Goal: Task Accomplishment & Management: Manage account settings

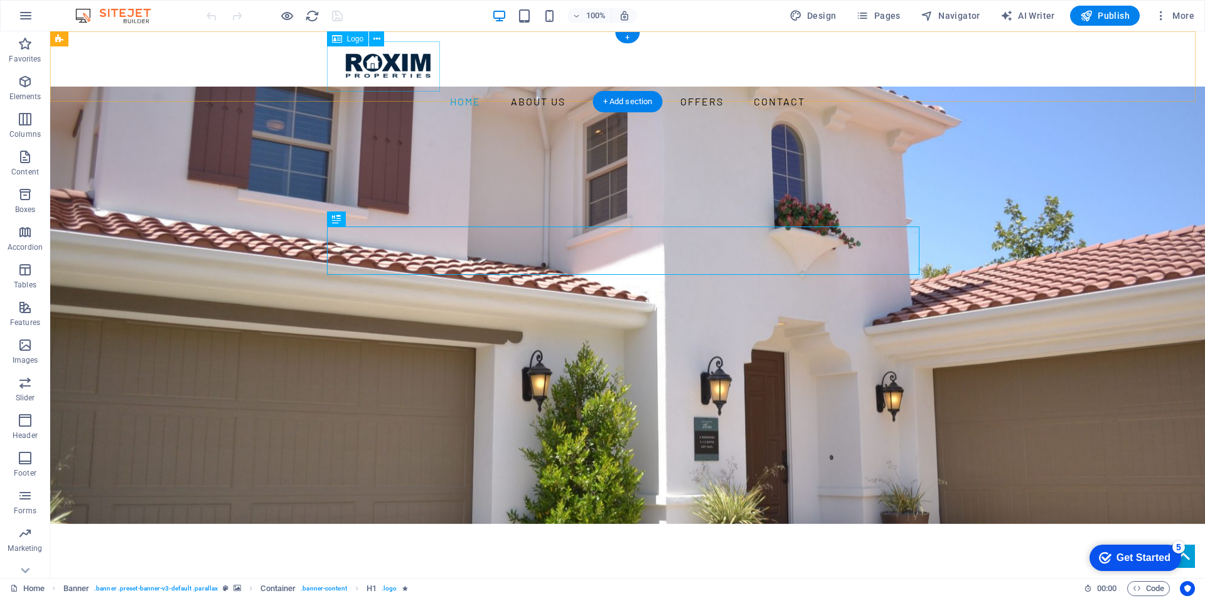
click at [386, 65] on div at bounding box center [627, 66] width 593 height 50
click at [377, 42] on icon at bounding box center [376, 39] width 7 height 13
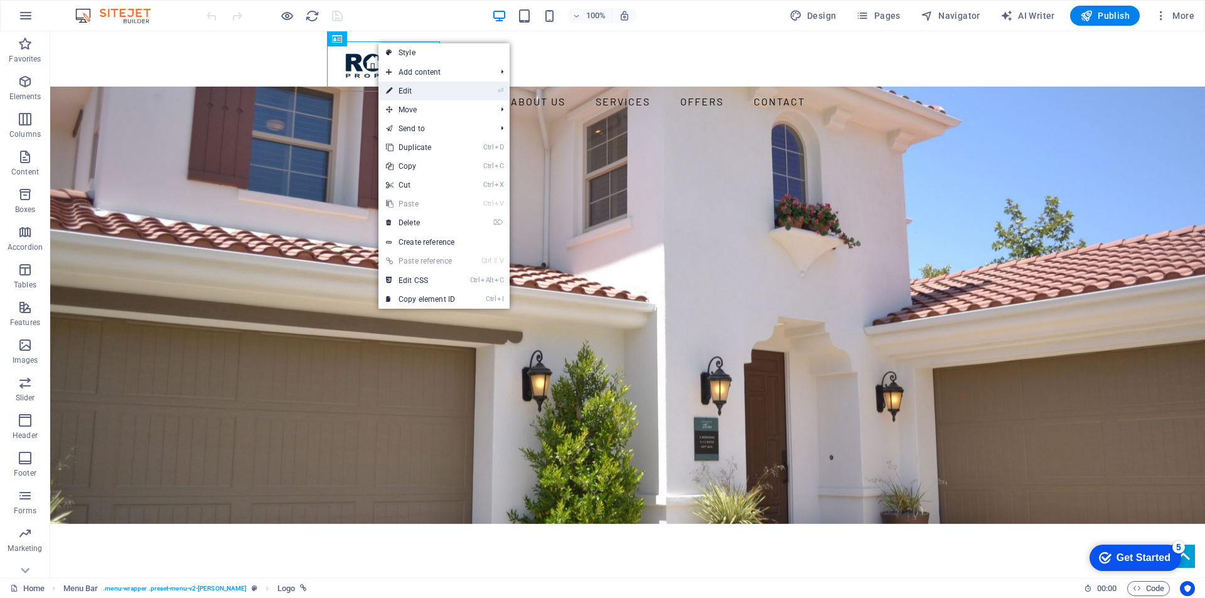
click at [0, 0] on link "⏎ Edit" at bounding box center [0, 0] width 0 height 0
select select "px"
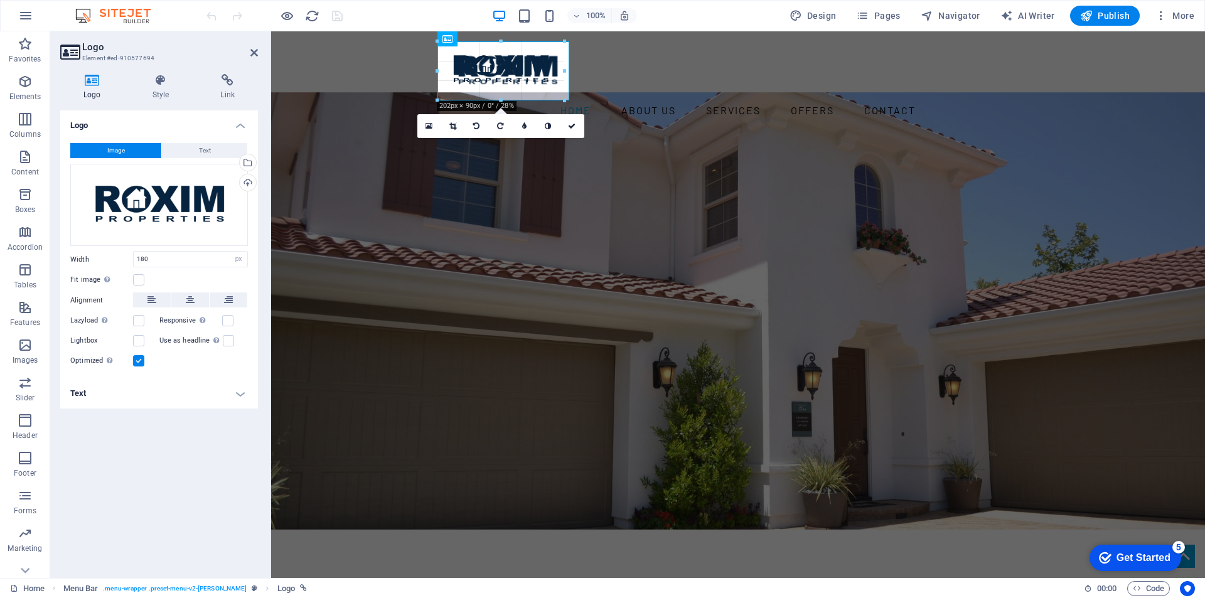
drag, startPoint x: 549, startPoint y: 90, endPoint x: 567, endPoint y: 90, distance: 18.8
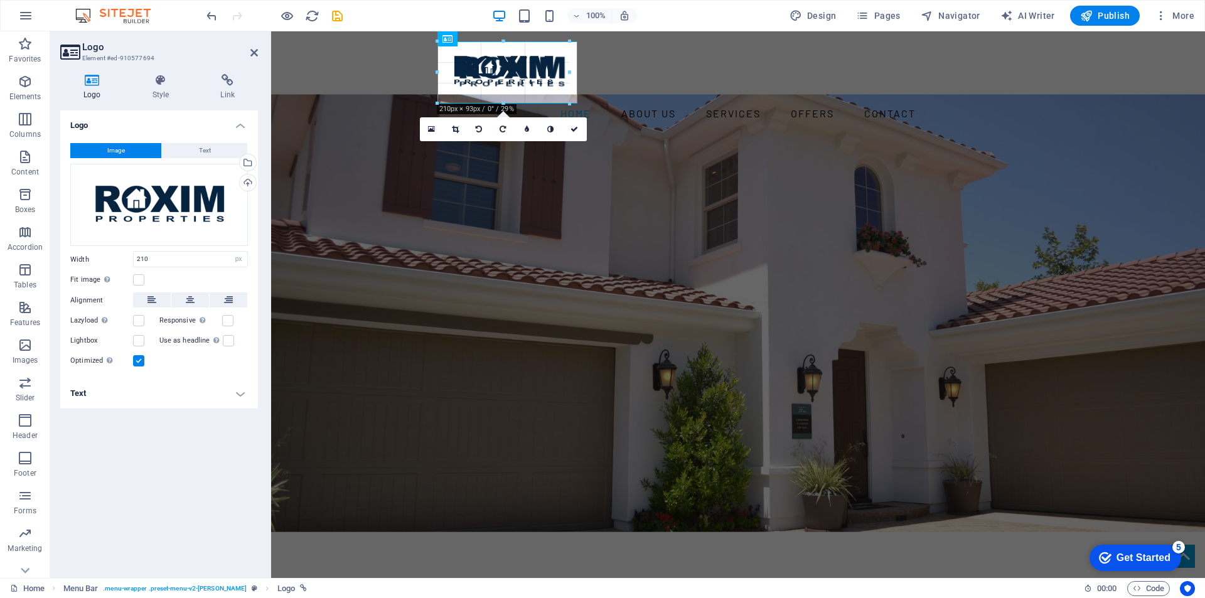
drag, startPoint x: 569, startPoint y: 70, endPoint x: 577, endPoint y: 70, distance: 8.2
type input "223"
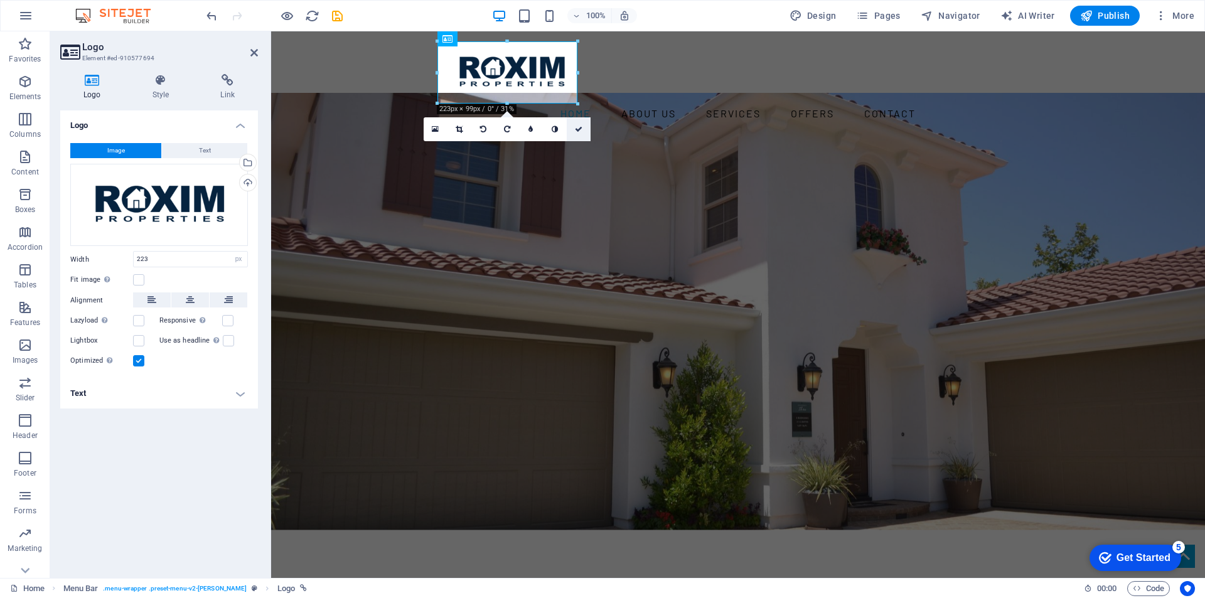
click at [577, 128] on icon at bounding box center [579, 130] width 8 height 8
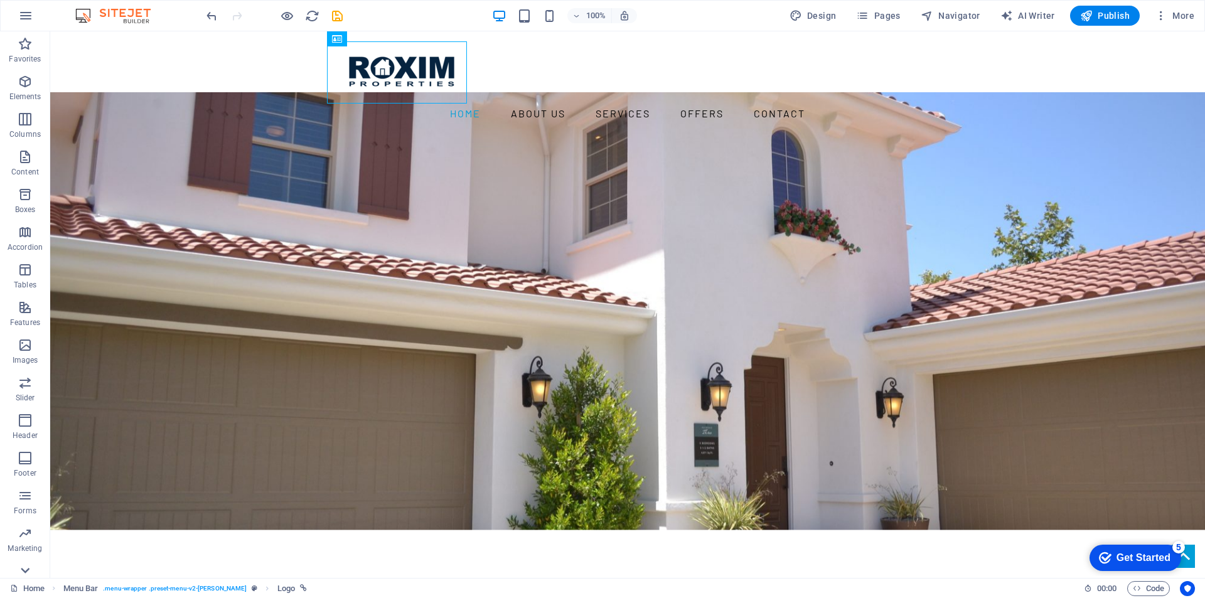
click at [23, 572] on icon at bounding box center [25, 571] width 18 height 18
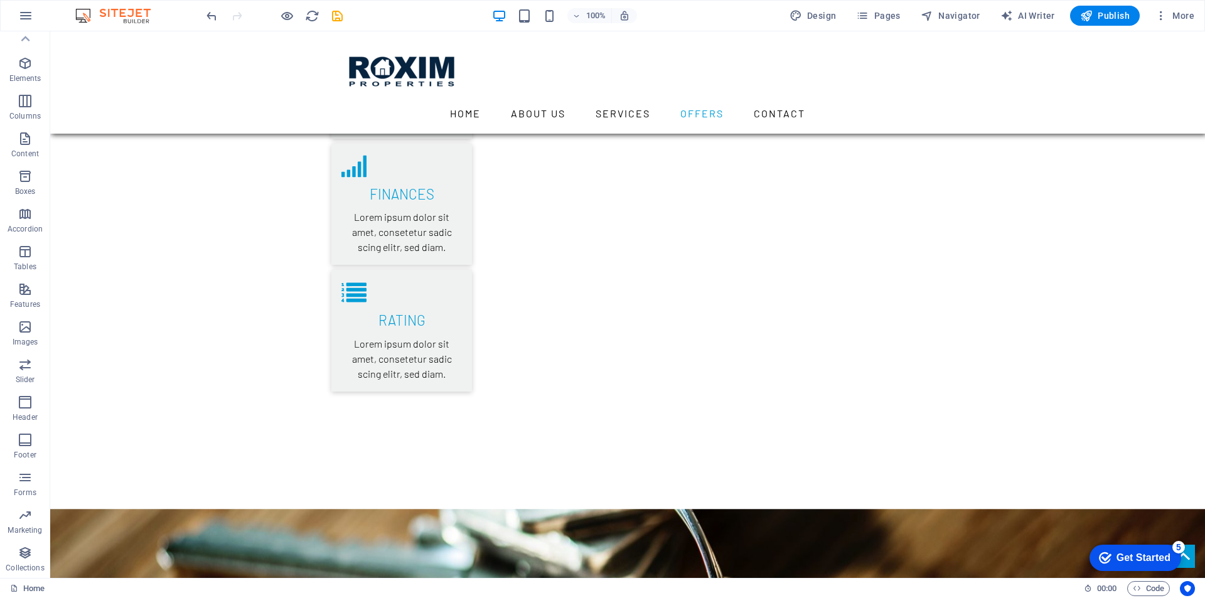
scroll to position [2260, 0]
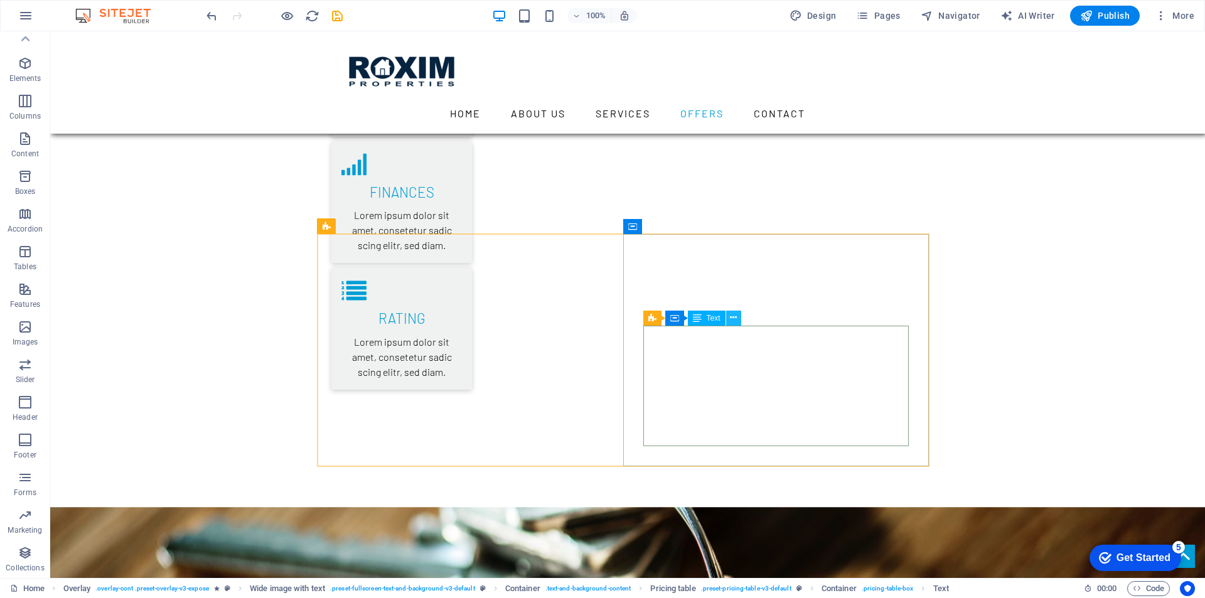
click at [736, 318] on icon at bounding box center [733, 317] width 7 height 13
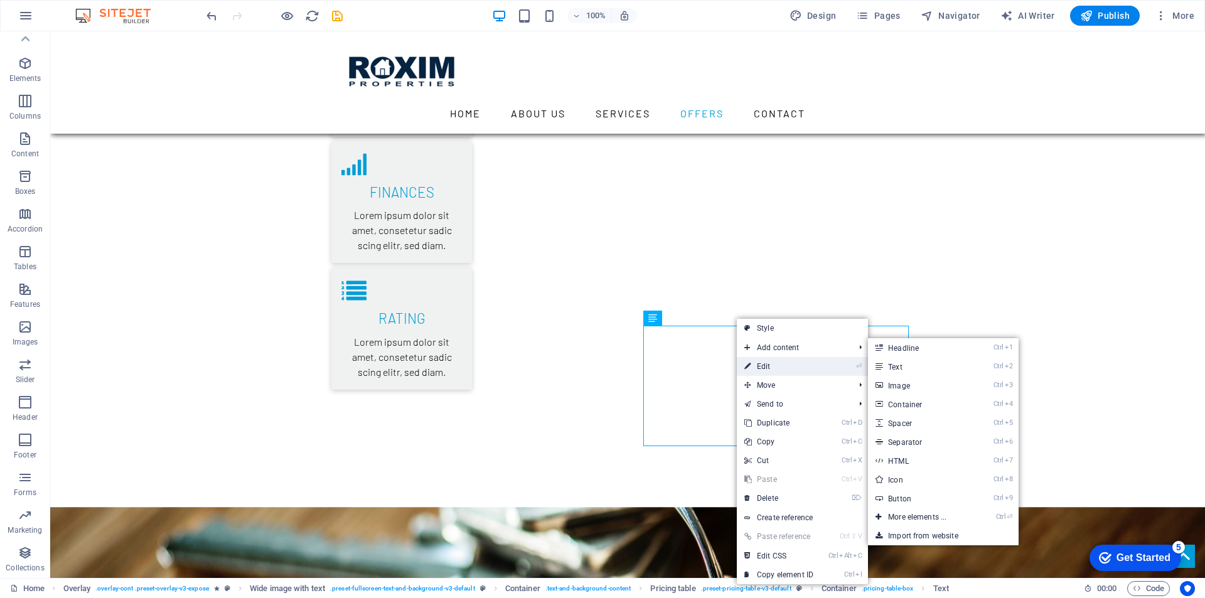
click at [753, 365] on link "⏎ Edit" at bounding box center [779, 366] width 84 height 19
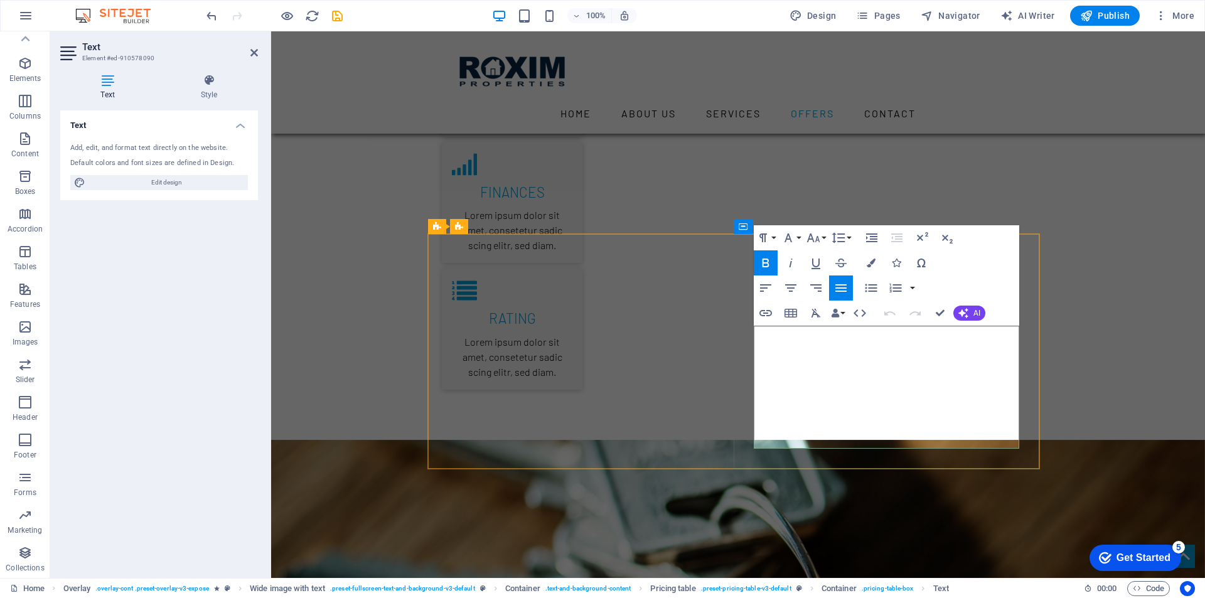
drag, startPoint x: 1002, startPoint y: 345, endPoint x: 1016, endPoint y: 347, distance: 14.0
drag, startPoint x: 999, startPoint y: 387, endPoint x: 1016, endPoint y: 385, distance: 17.0
drag, startPoint x: 1000, startPoint y: 427, endPoint x: 1017, endPoint y: 427, distance: 17.6
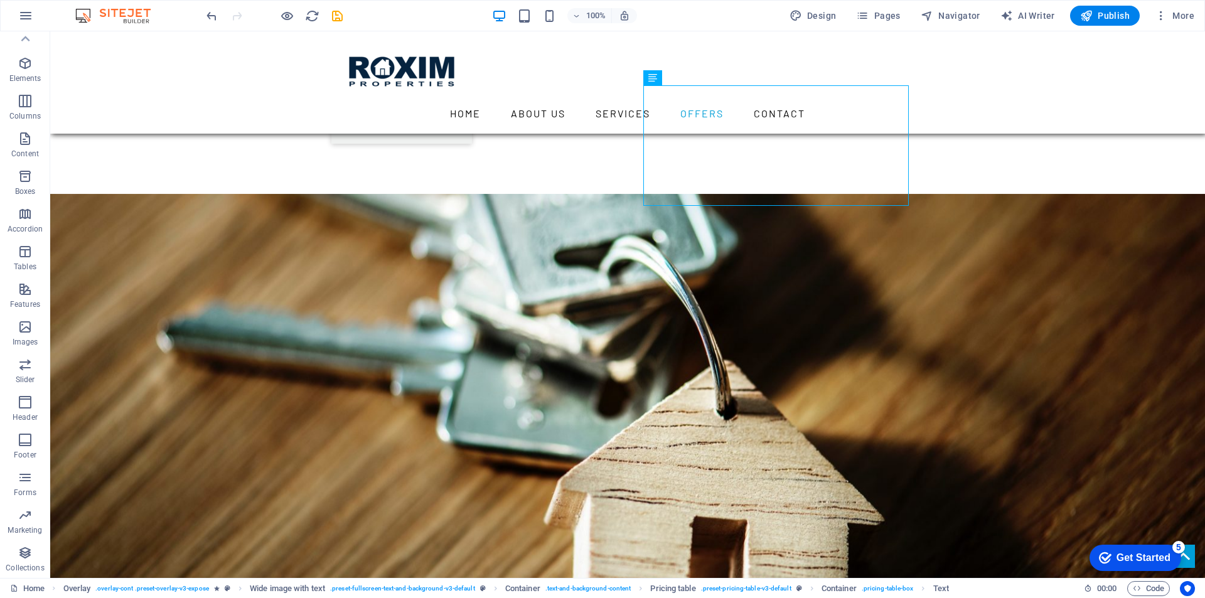
scroll to position [2511, 0]
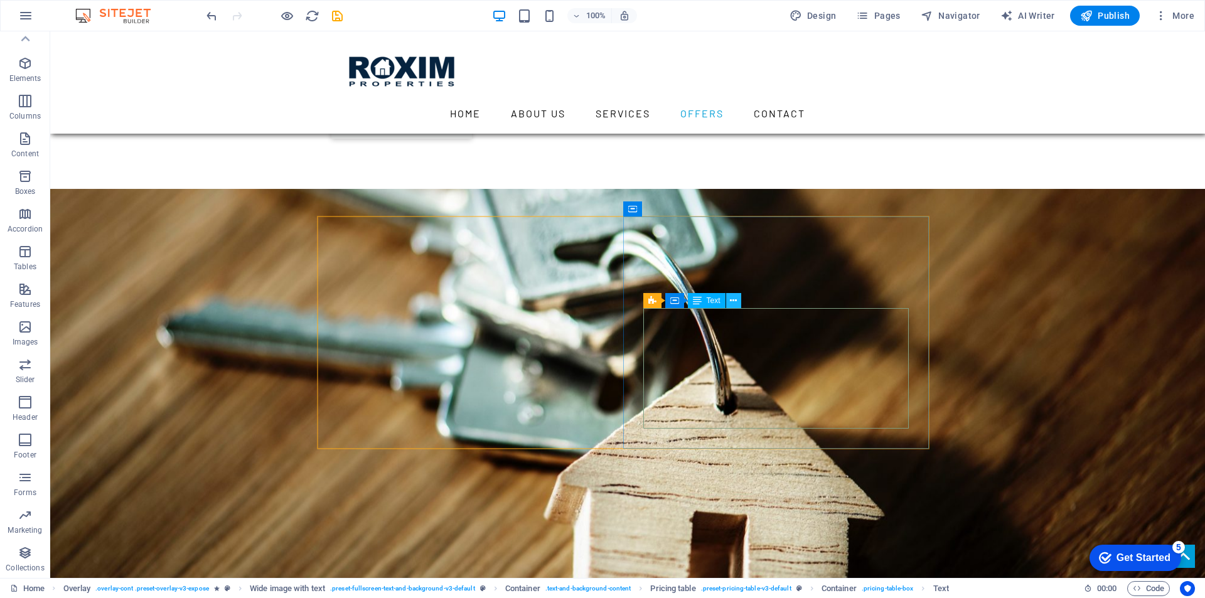
click at [736, 303] on icon at bounding box center [733, 300] width 7 height 13
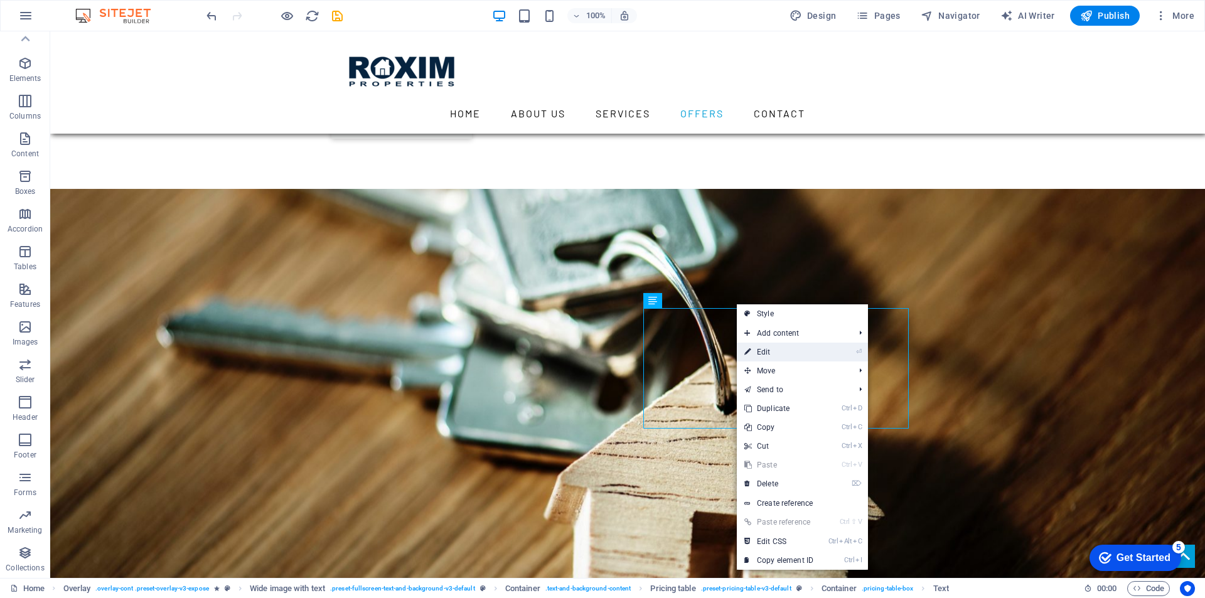
click at [773, 352] on link "⏎ Edit" at bounding box center [779, 352] width 84 height 19
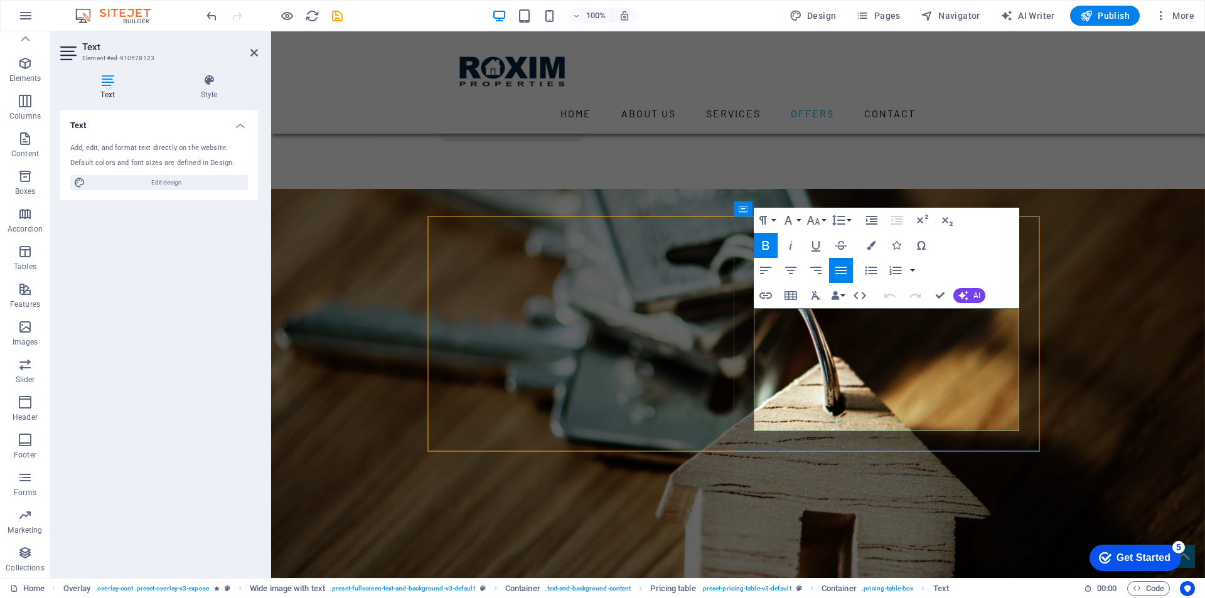
drag, startPoint x: 1002, startPoint y: 329, endPoint x: 1017, endPoint y: 331, distance: 15.8
drag, startPoint x: 1002, startPoint y: 368, endPoint x: 1016, endPoint y: 368, distance: 14.4
drag, startPoint x: 1001, startPoint y: 410, endPoint x: 1016, endPoint y: 409, distance: 14.5
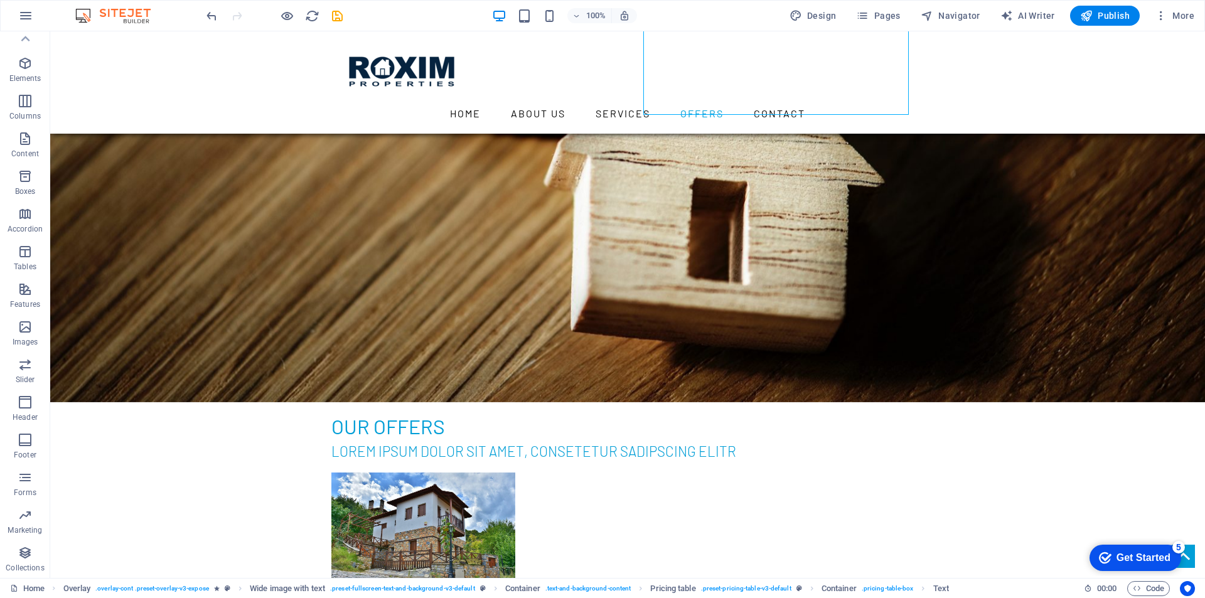
scroll to position [2825, 0]
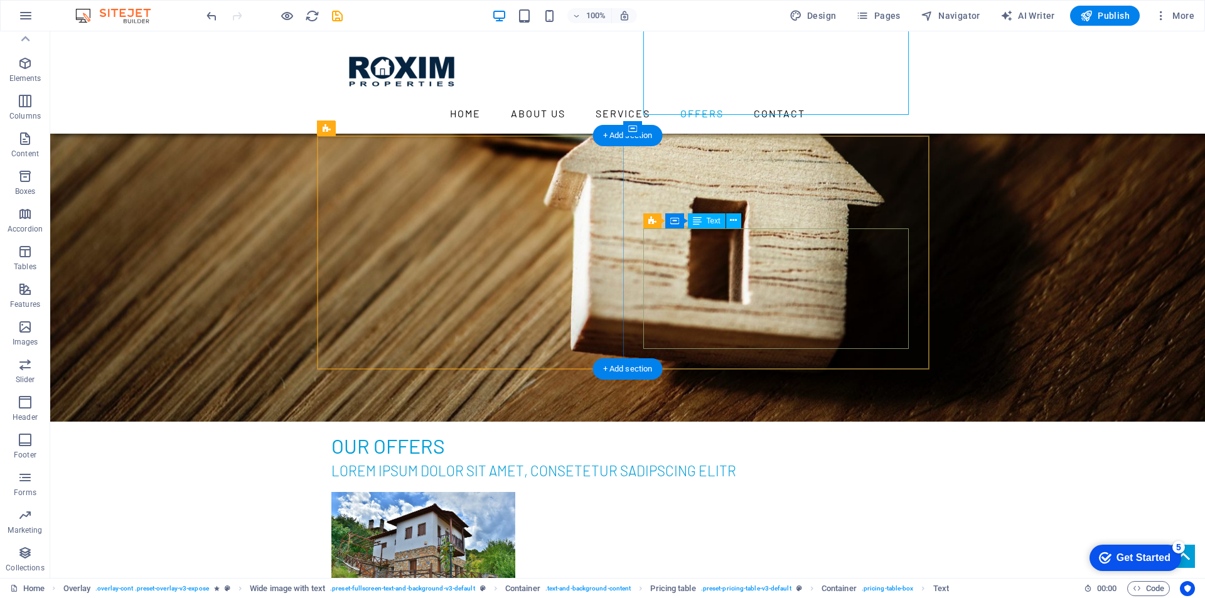
click at [732, 220] on icon at bounding box center [733, 220] width 7 height 13
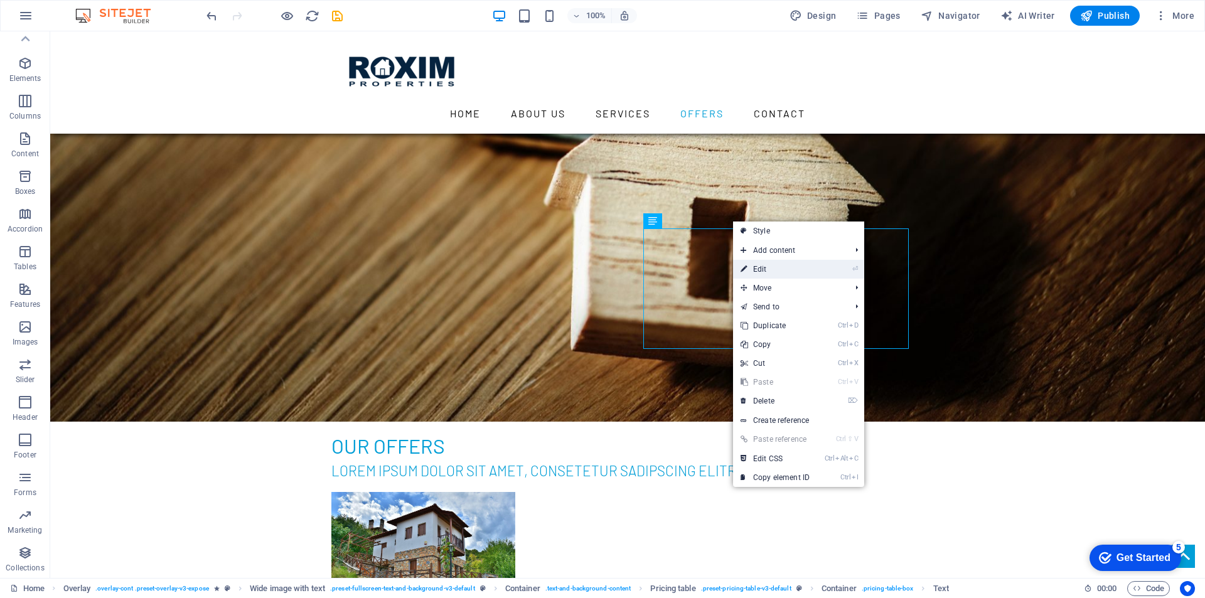
click at [754, 264] on link "⏎ Edit" at bounding box center [775, 269] width 84 height 19
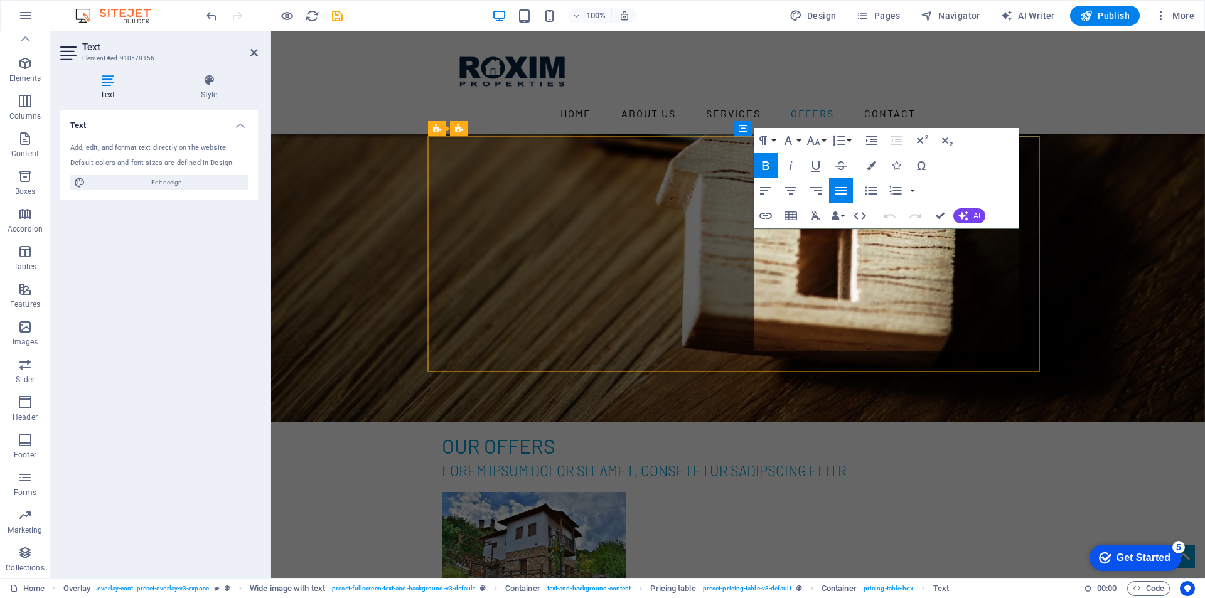
drag, startPoint x: 1003, startPoint y: 249, endPoint x: 1016, endPoint y: 249, distance: 13.2
drag, startPoint x: 999, startPoint y: 288, endPoint x: 1016, endPoint y: 290, distance: 16.4
drag, startPoint x: 1002, startPoint y: 330, endPoint x: 1016, endPoint y: 330, distance: 13.2
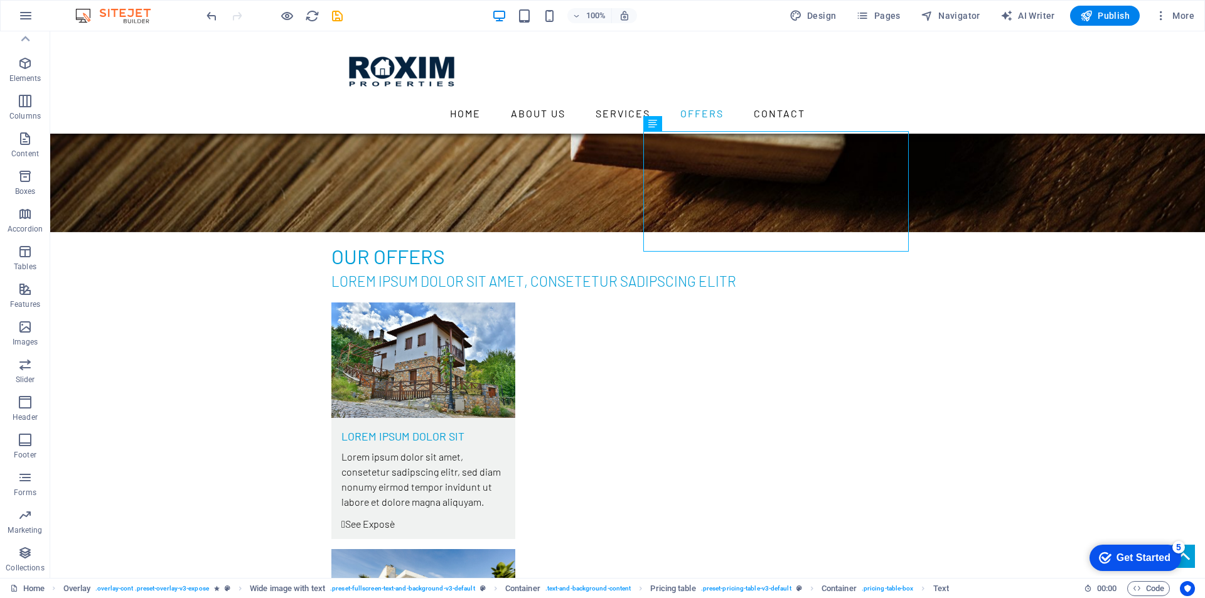
scroll to position [3076, 0]
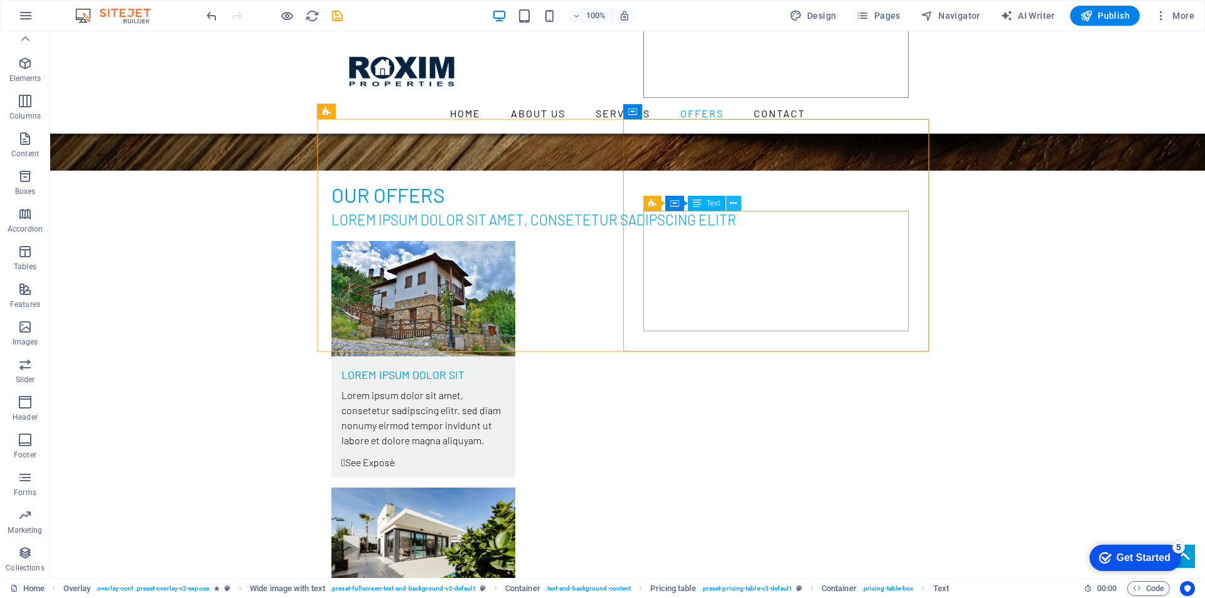
click at [733, 204] on icon at bounding box center [733, 203] width 7 height 13
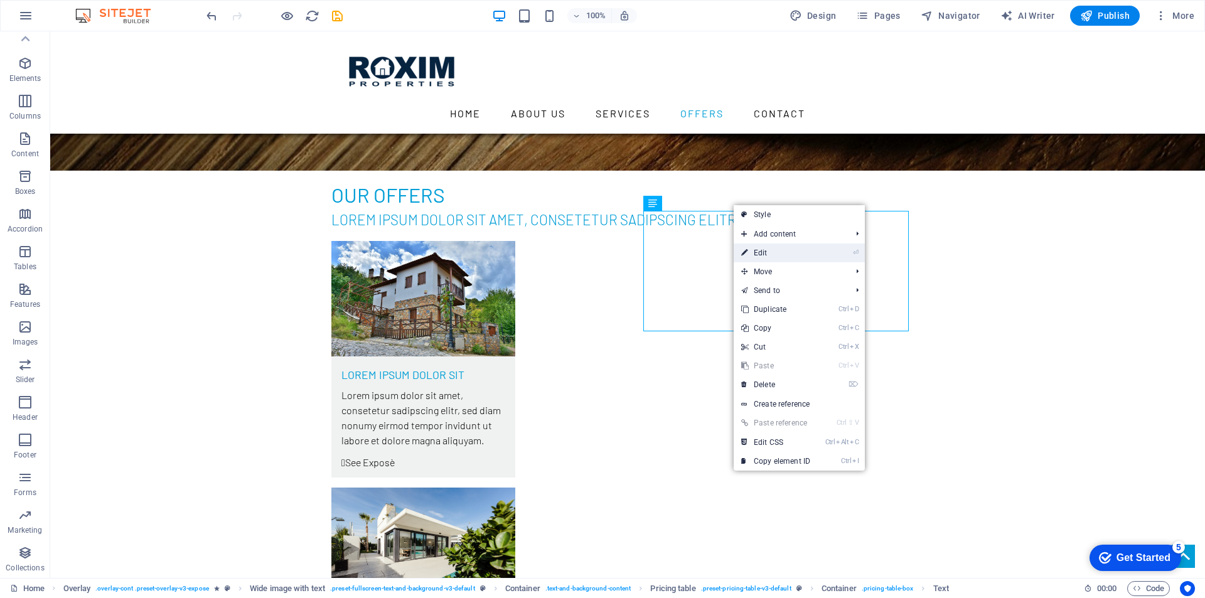
click at [763, 252] on link "⏎ Edit" at bounding box center [776, 253] width 84 height 19
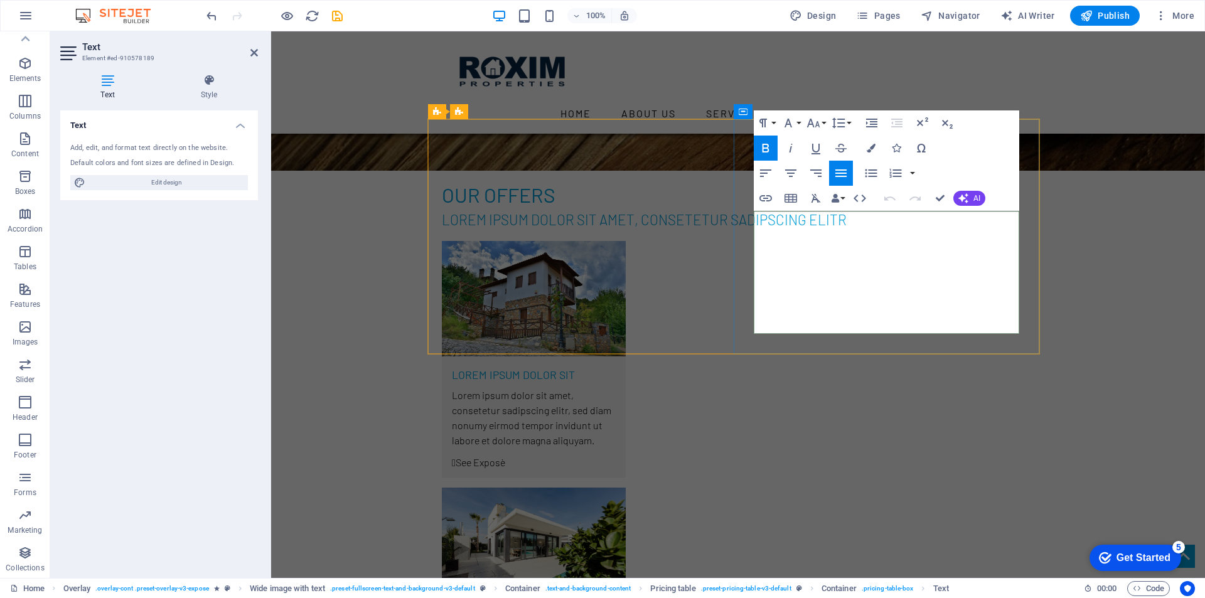
drag, startPoint x: 1002, startPoint y: 230, endPoint x: 1016, endPoint y: 232, distance: 13.9
drag, startPoint x: 1001, startPoint y: 272, endPoint x: 1018, endPoint y: 273, distance: 17.0
drag, startPoint x: 1000, startPoint y: 313, endPoint x: 1017, endPoint y: 314, distance: 17.6
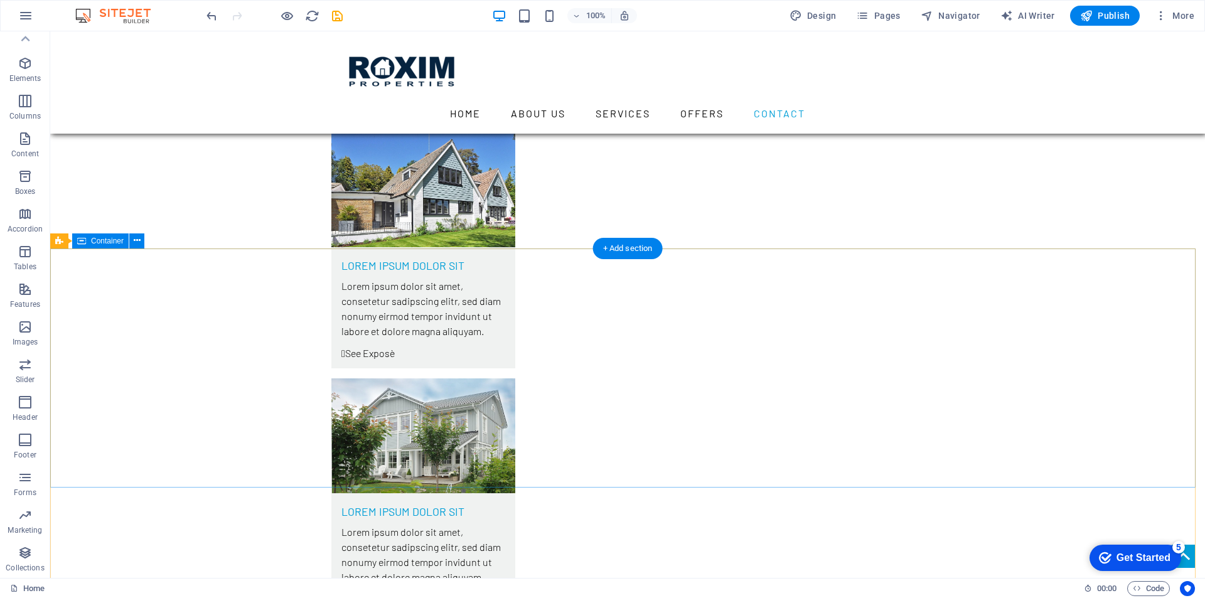
scroll to position [3766, 0]
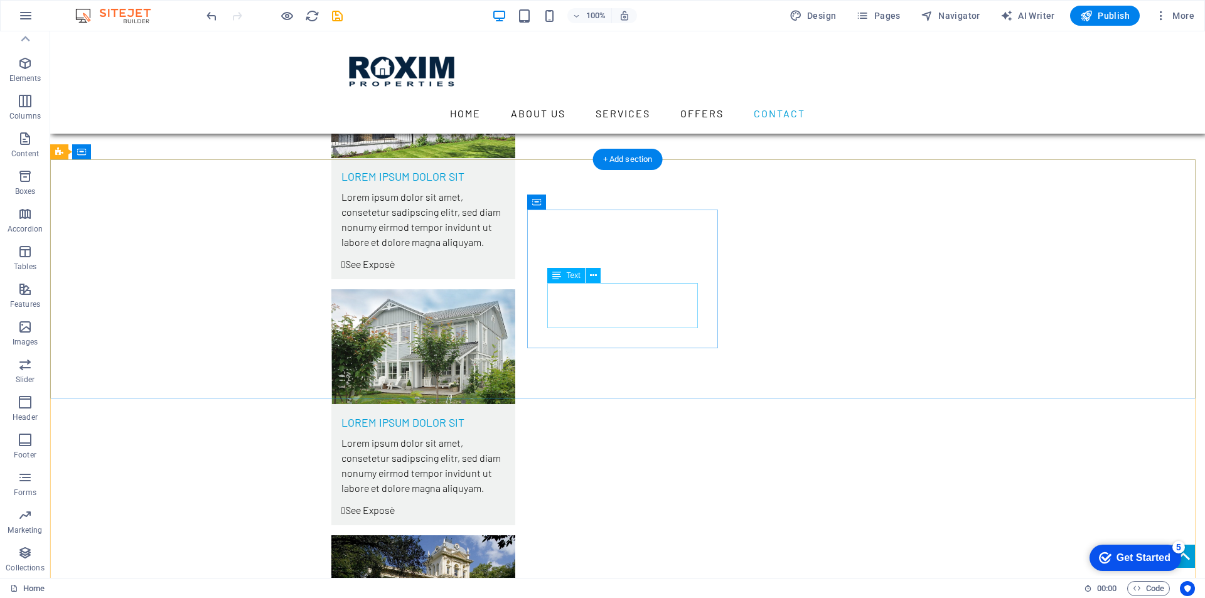
drag, startPoint x: 652, startPoint y: 291, endPoint x: 589, endPoint y: 291, distance: 62.8
click at [593, 277] on icon at bounding box center [593, 275] width 7 height 13
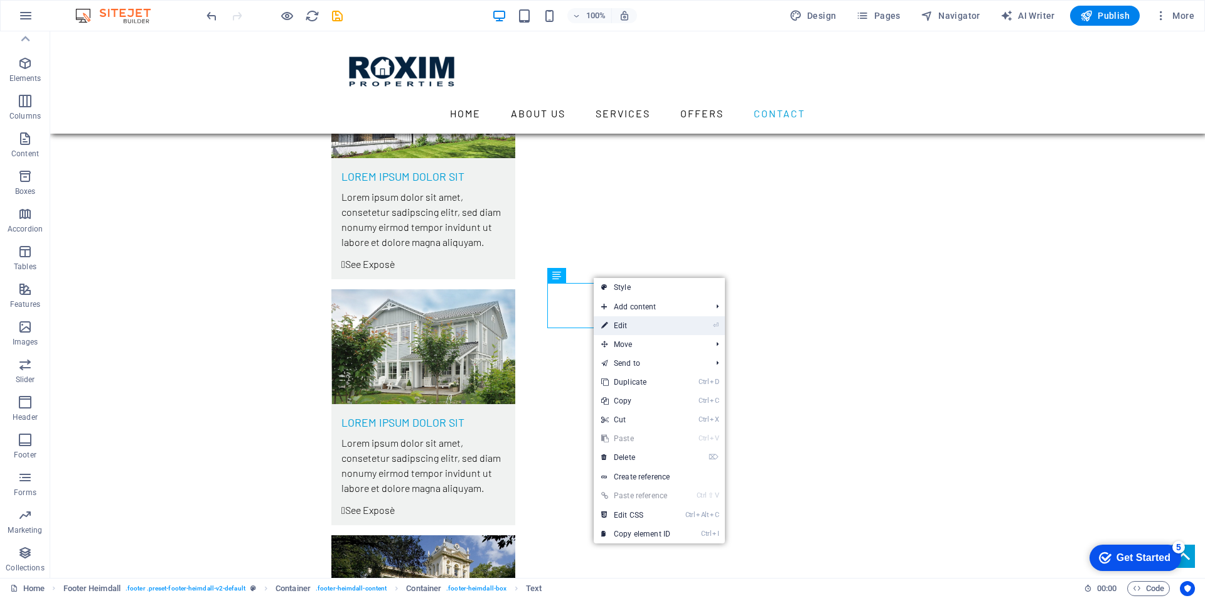
click at [625, 326] on link "⏎ Edit" at bounding box center [636, 325] width 84 height 19
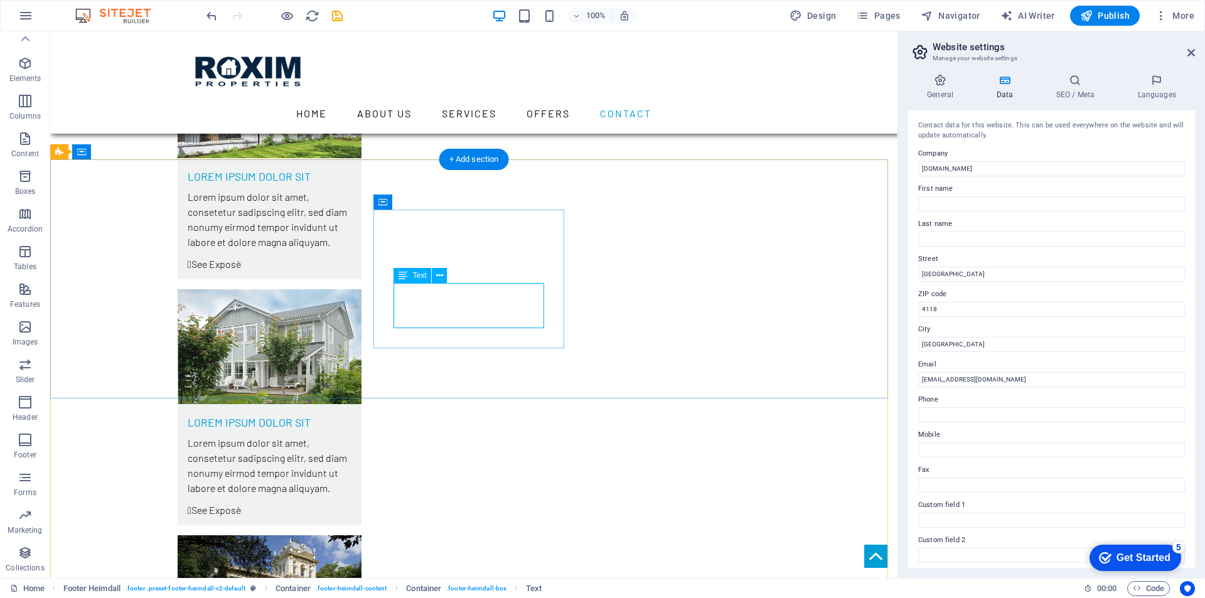
click at [438, 279] on icon at bounding box center [439, 275] width 7 height 13
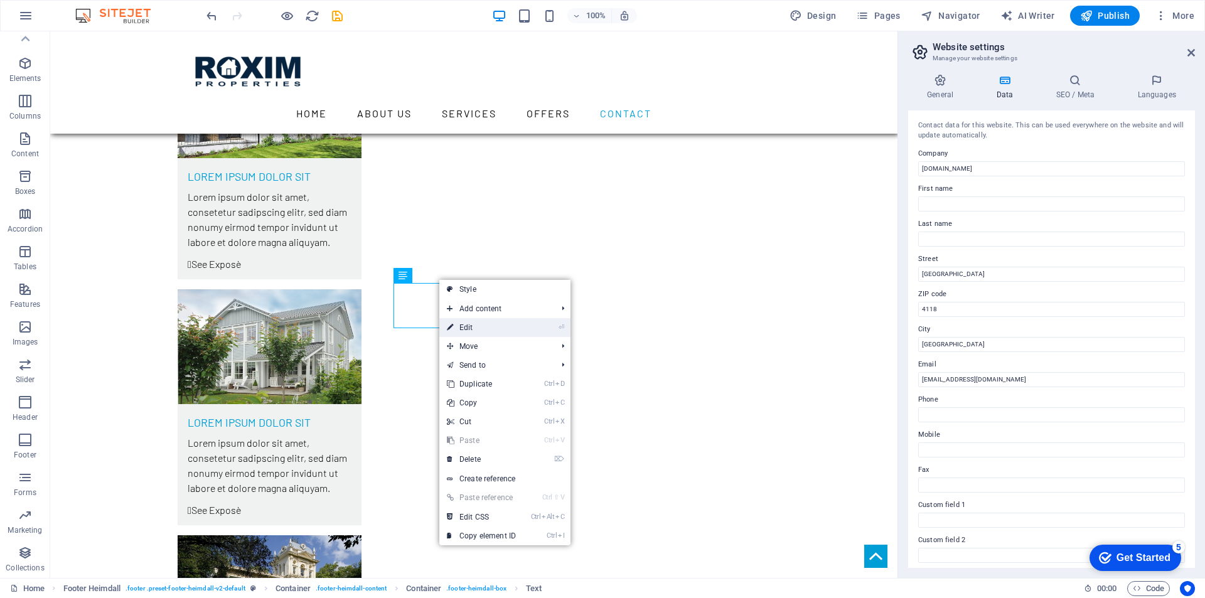
click at [466, 326] on link "⏎ Edit" at bounding box center [481, 327] width 84 height 19
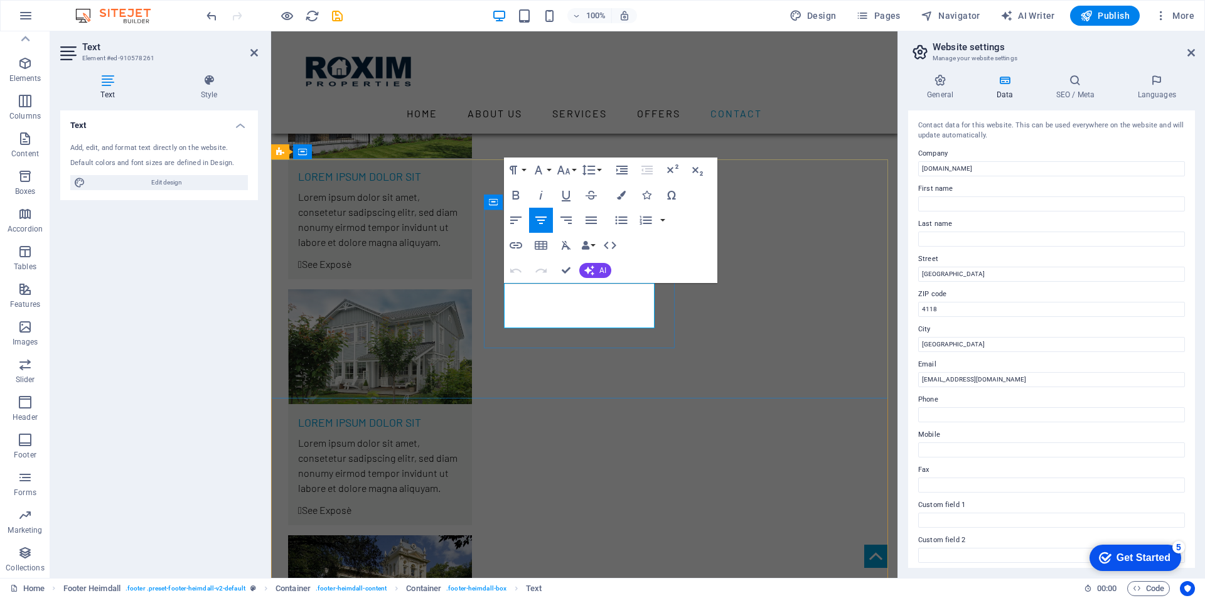
drag, startPoint x: 606, startPoint y: 308, endPoint x: 594, endPoint y: 307, distance: 11.3
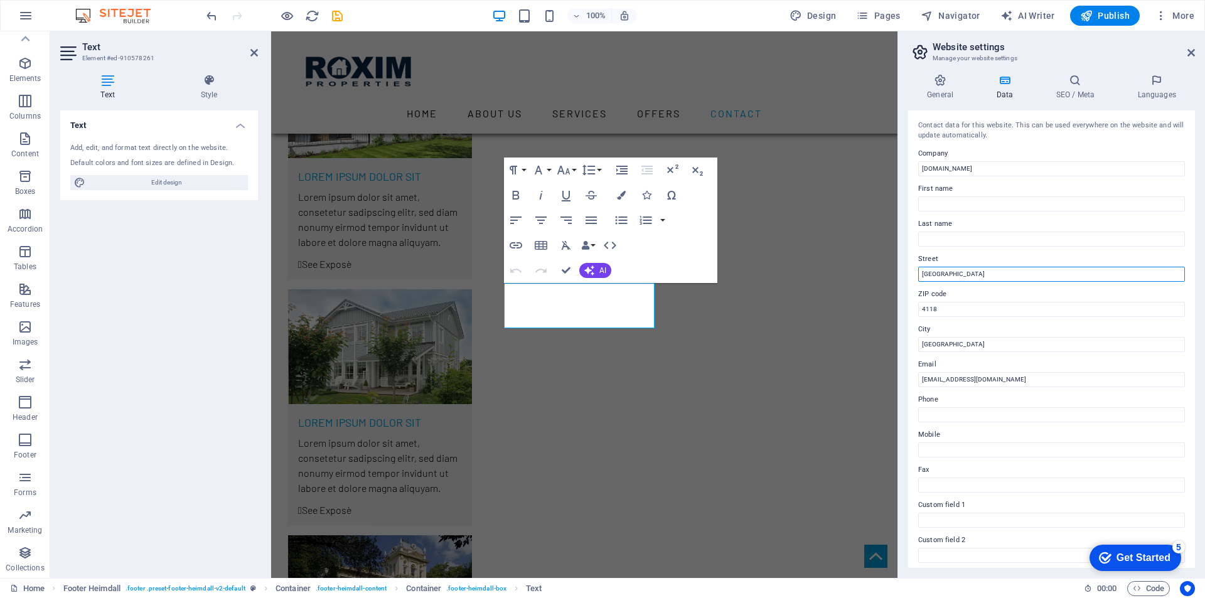
drag, startPoint x: 969, startPoint y: 273, endPoint x: 911, endPoint y: 272, distance: 57.8
click at [911, 272] on div "Contact data for this website. This can be used everywhere on the website and w…" at bounding box center [1051, 339] width 287 height 458
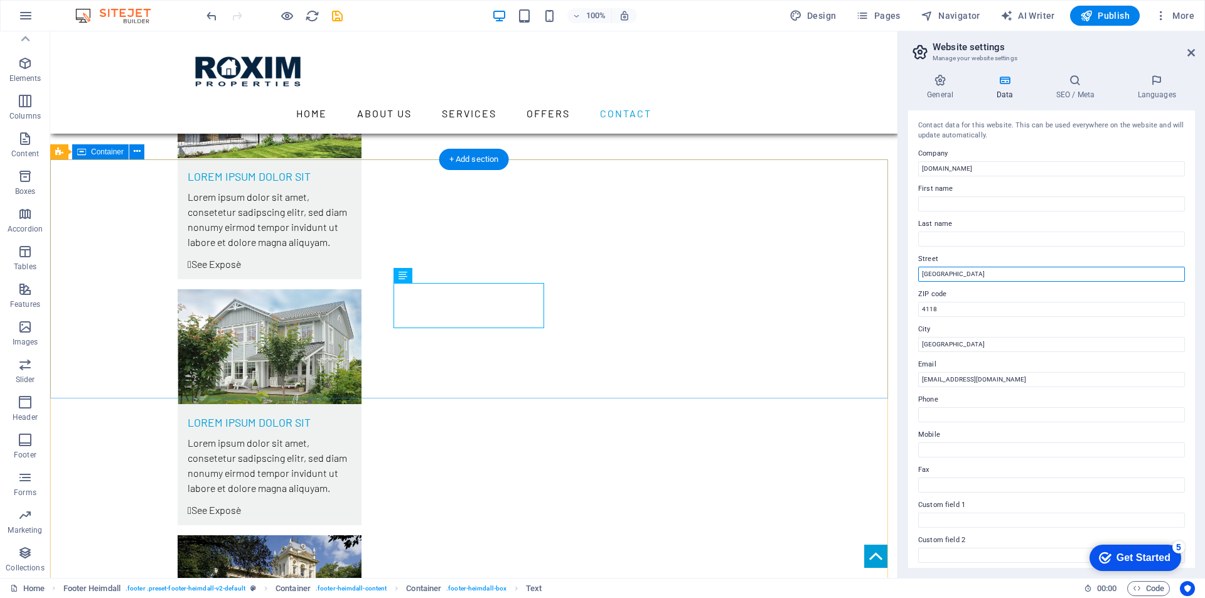
type input "[GEOGRAPHIC_DATA]"
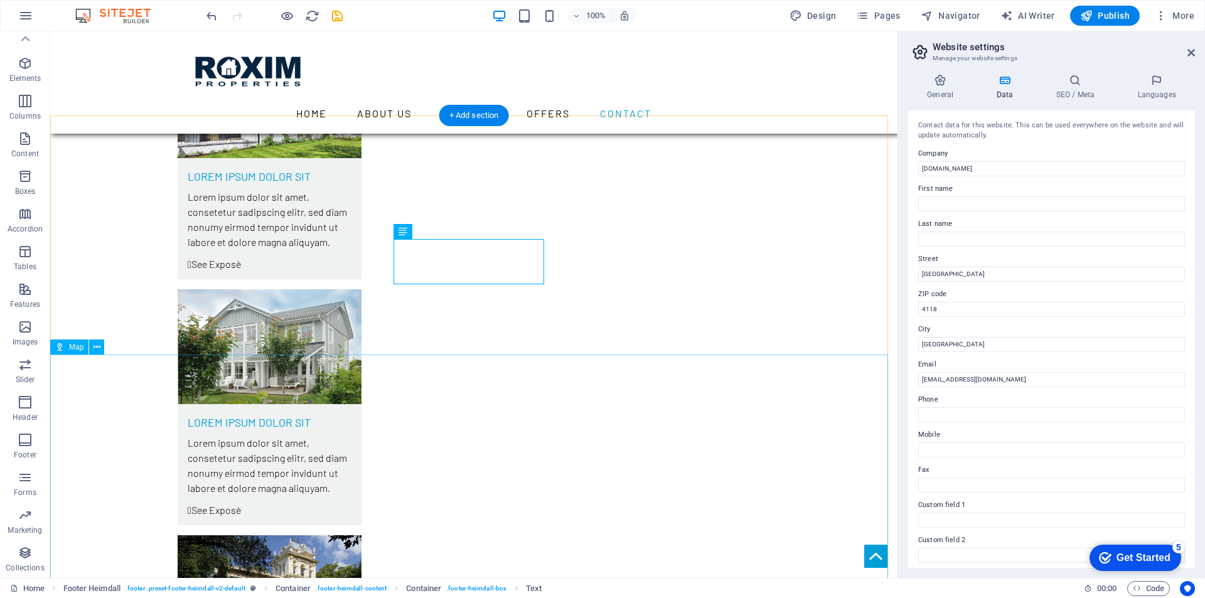
scroll to position [3838, 0]
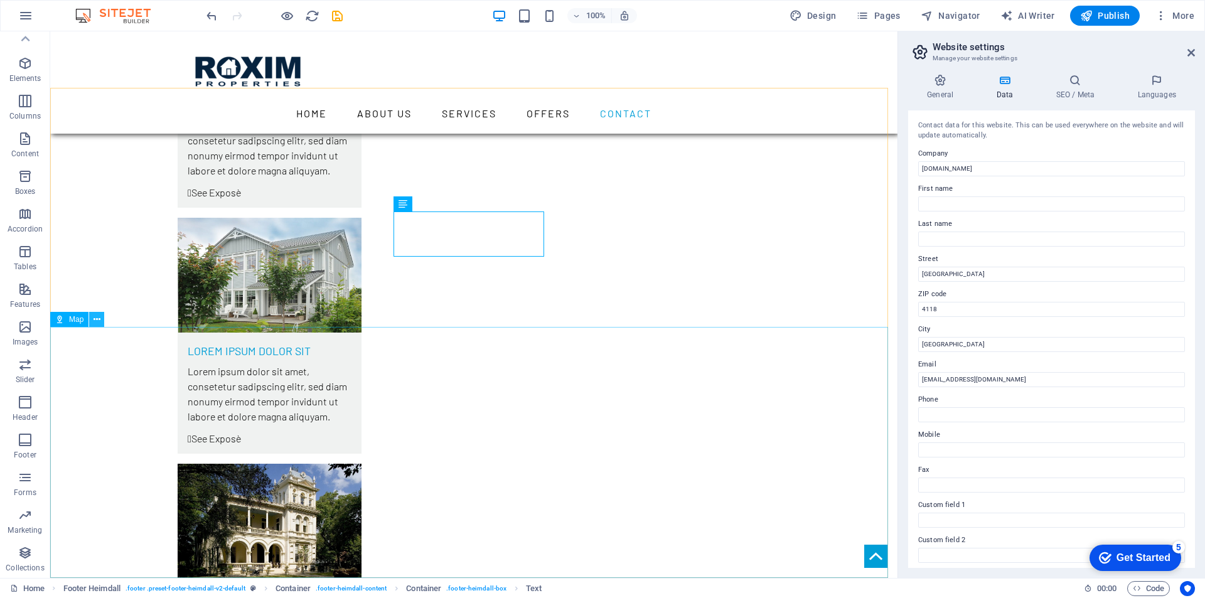
click at [99, 317] on icon at bounding box center [97, 319] width 7 height 13
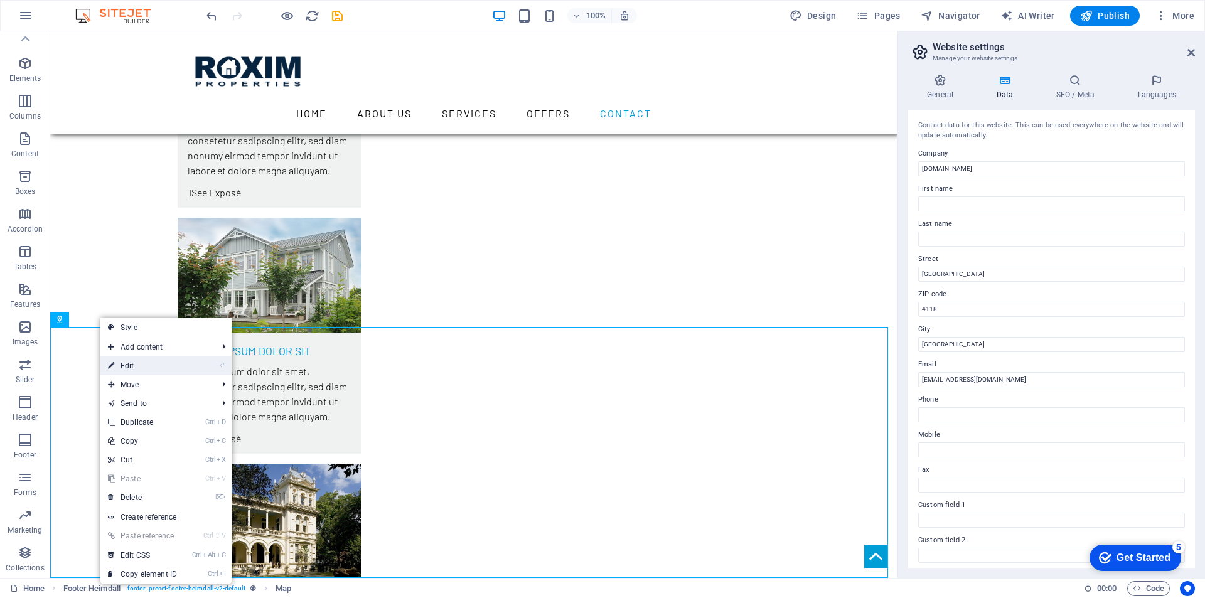
click at [129, 364] on link "⏎ Edit" at bounding box center [142, 366] width 84 height 19
select select "1"
select select "px"
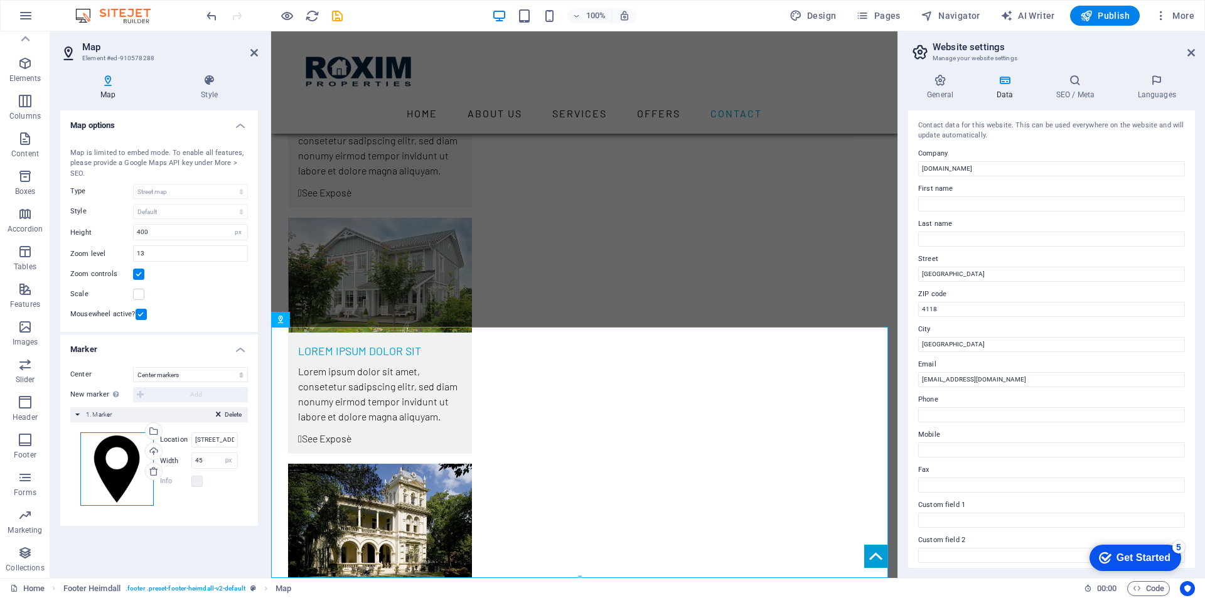
click at [126, 470] on div "Drag files here, click to choose files or select files from Files or our free s…" at bounding box center [116, 468] width 73 height 73
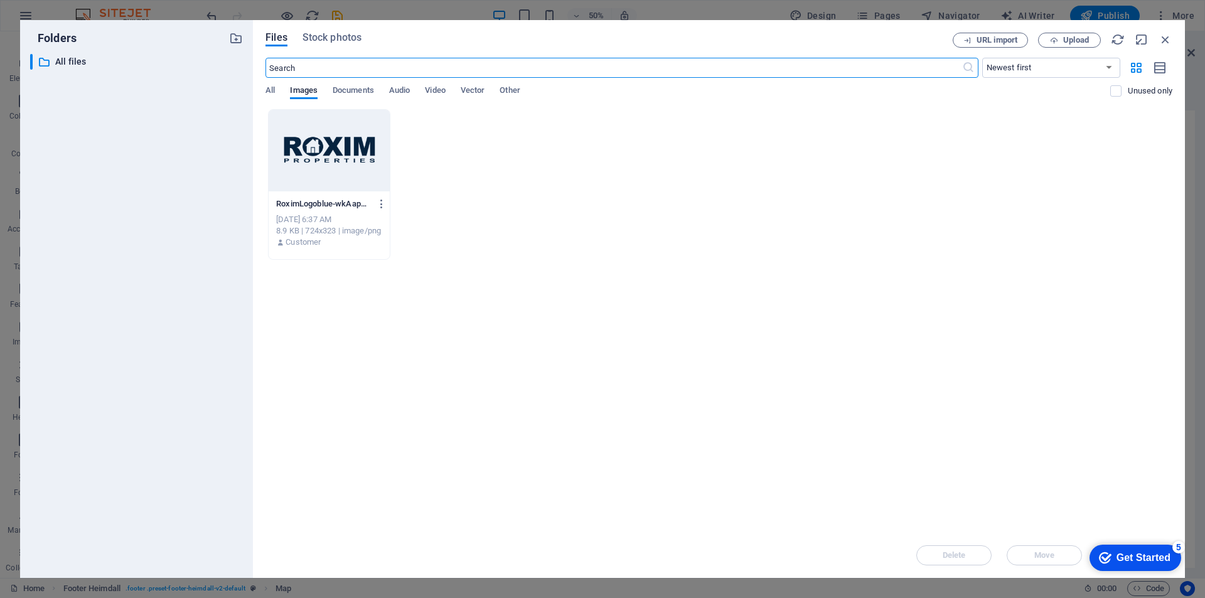
scroll to position [3619, 0]
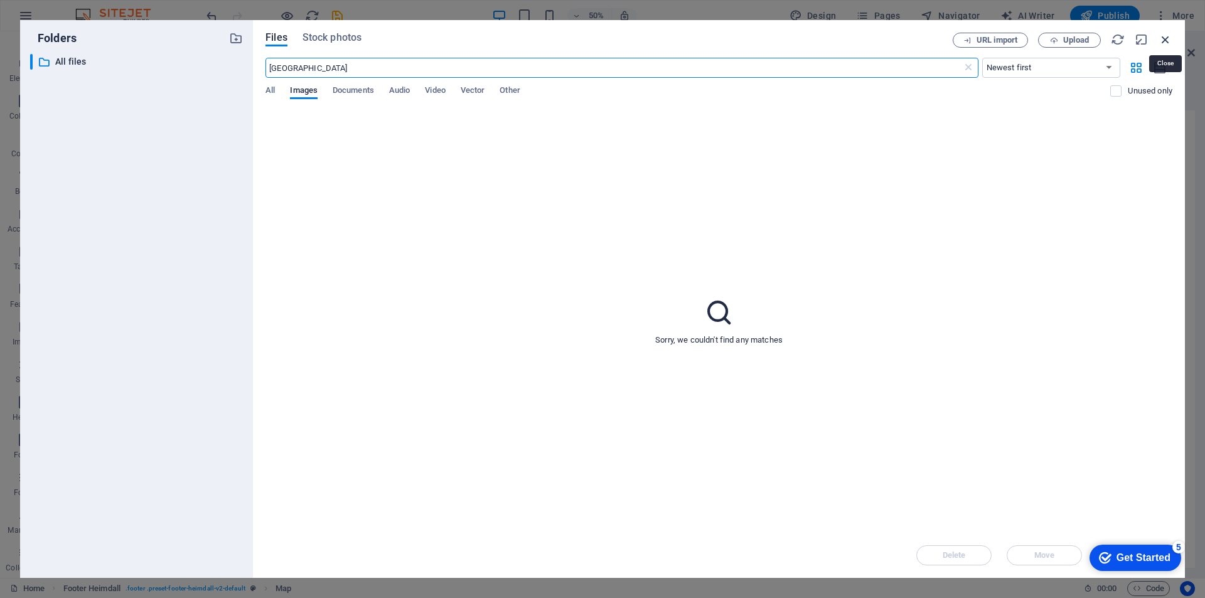
type input "Browns Plains"
drag, startPoint x: 1164, startPoint y: 38, endPoint x: 380, endPoint y: 275, distance: 818.9
click at [1164, 38] on icon "button" at bounding box center [1166, 40] width 14 height 14
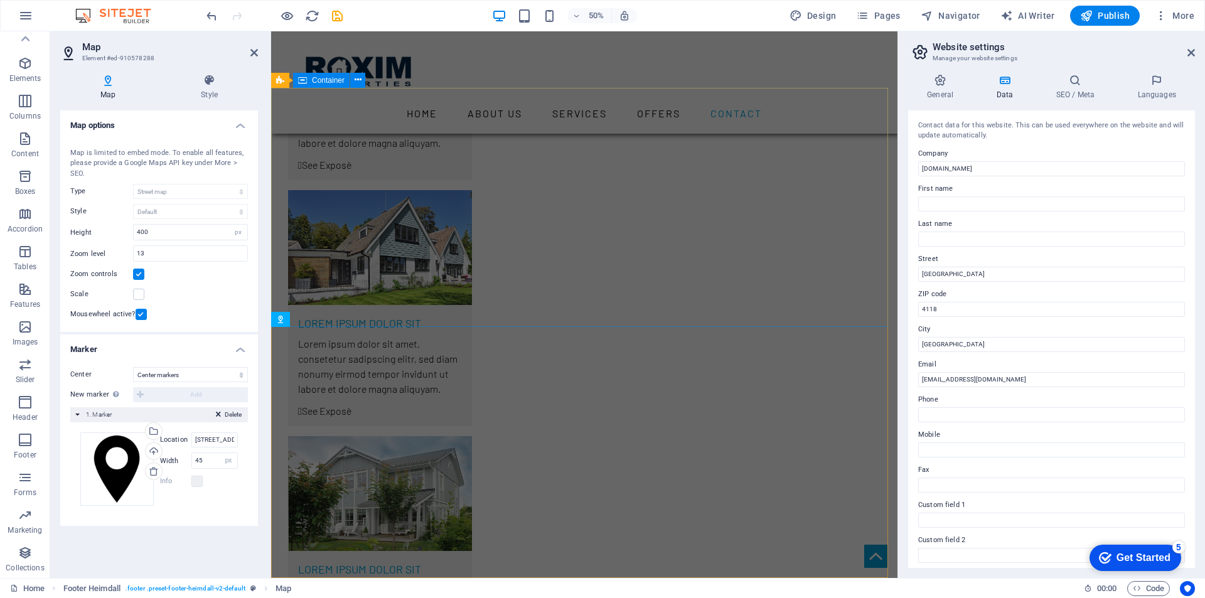
scroll to position [3838, 0]
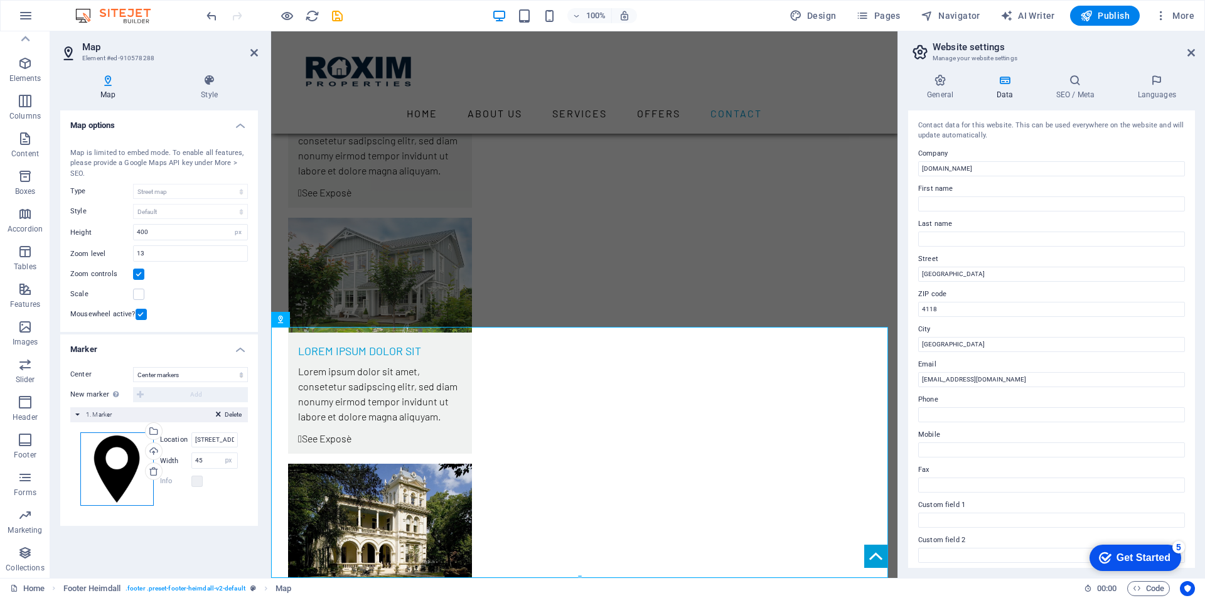
click at [127, 471] on div "Drag files here, click to choose files or select files from Files or our free s…" at bounding box center [116, 468] width 73 height 73
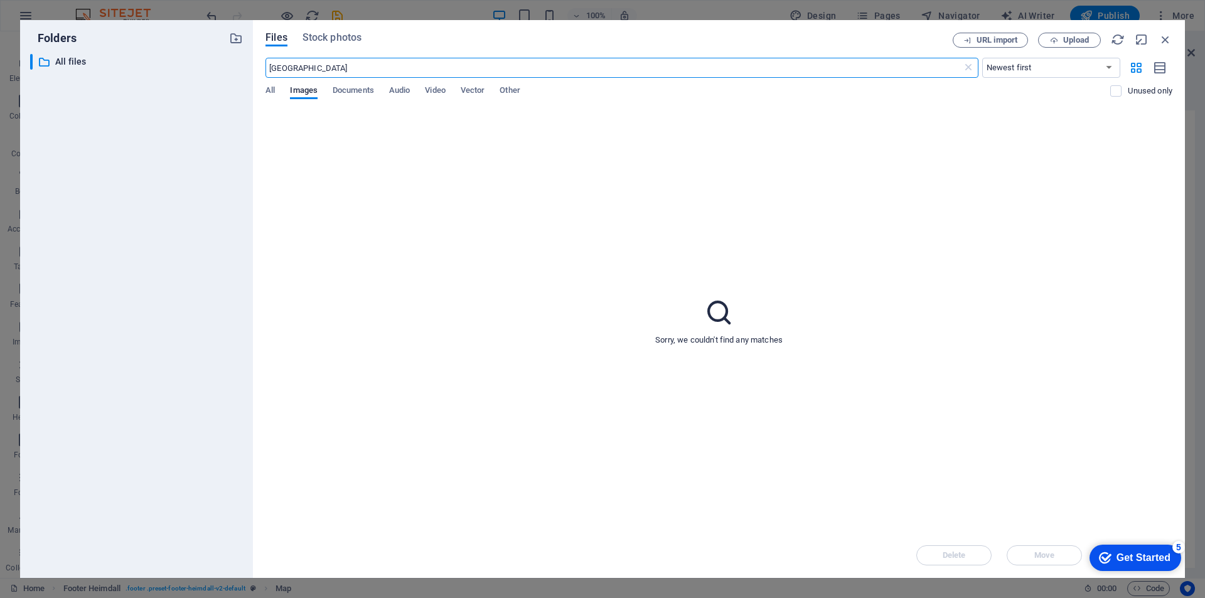
scroll to position [3619, 0]
click at [267, 92] on span "All" at bounding box center [270, 92] width 9 height 18
drag, startPoint x: 1166, startPoint y: 41, endPoint x: 55, endPoint y: 404, distance: 1169.4
click at [1166, 41] on icon "button" at bounding box center [1166, 40] width 14 height 14
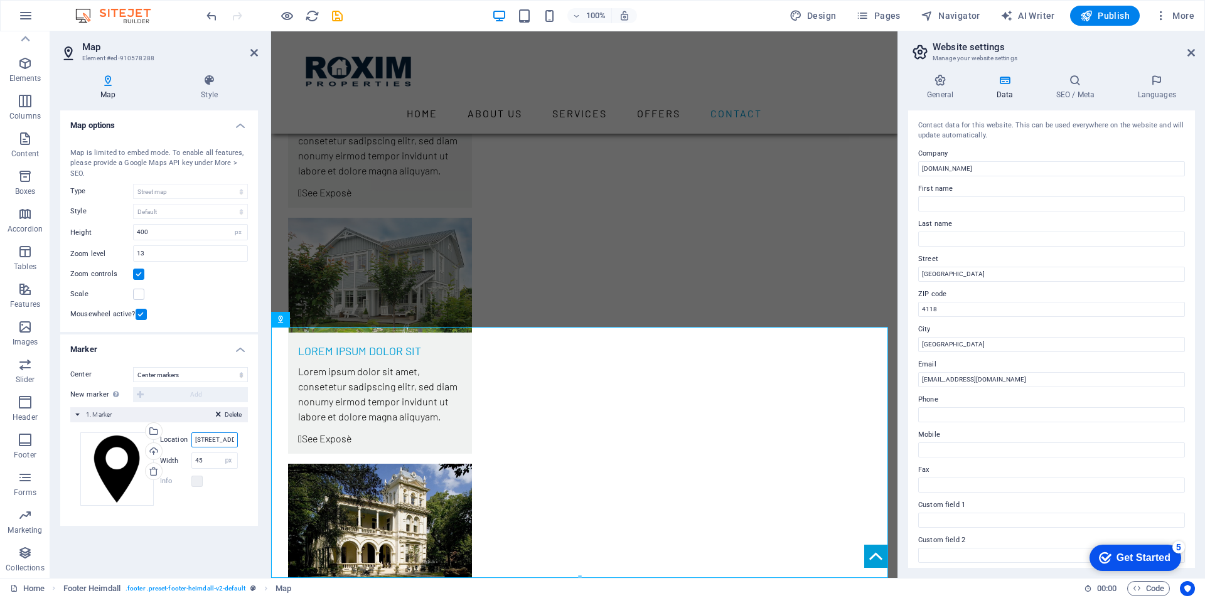
click at [213, 437] on input "401 F St NW Washington, DC 20001" at bounding box center [214, 439] width 46 height 15
drag, startPoint x: 194, startPoint y: 439, endPoint x: 233, endPoint y: 438, distance: 38.9
click at [233, 438] on input "401 F St NW Washington, DC 20001" at bounding box center [214, 439] width 46 height 15
paste input "27.6624° S, 153.0528° E"
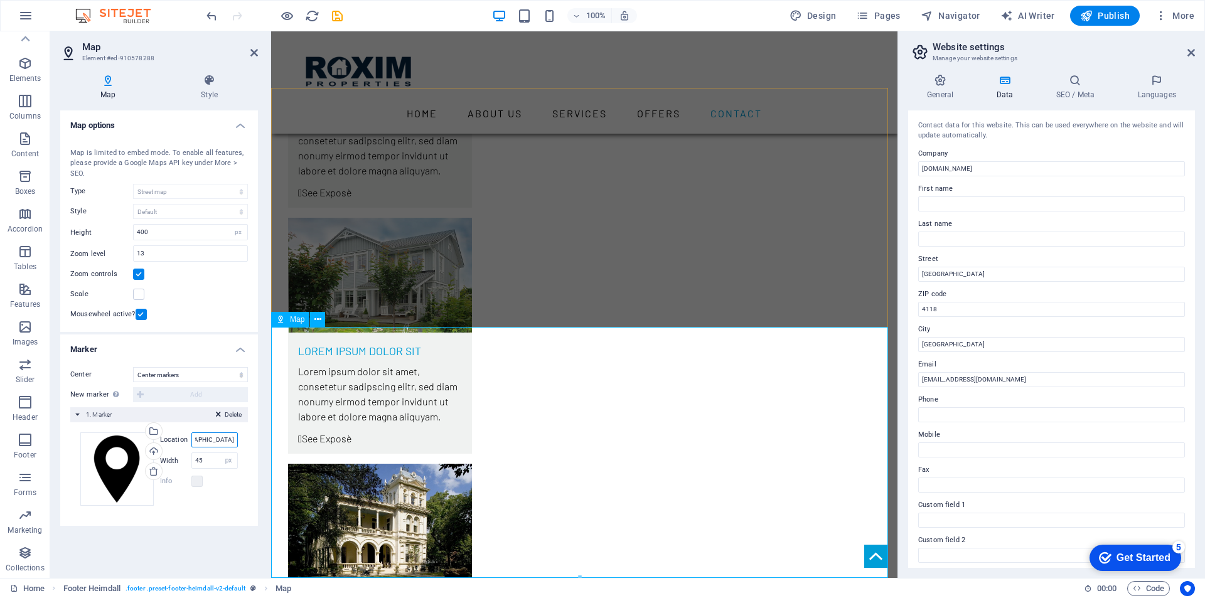
scroll to position [0, 26]
click at [203, 440] on input "27.6624° S, 153.0528°E" at bounding box center [214, 439] width 46 height 15
type input "[GEOGRAPHIC_DATA]"
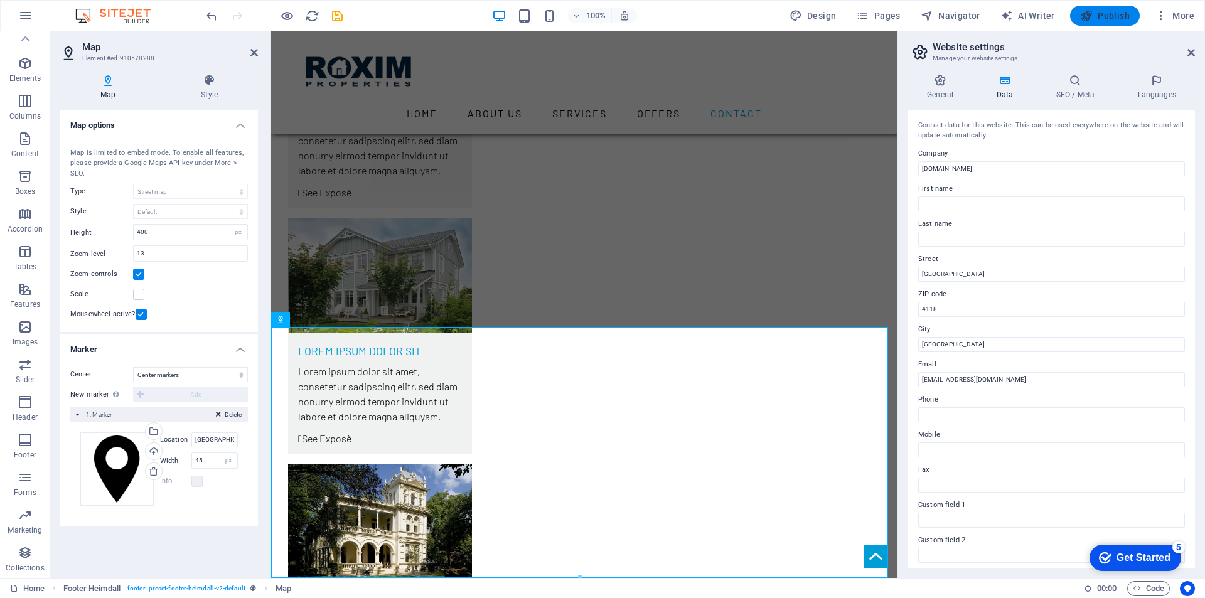
click at [1095, 14] on span "Publish" at bounding box center [1105, 15] width 50 height 13
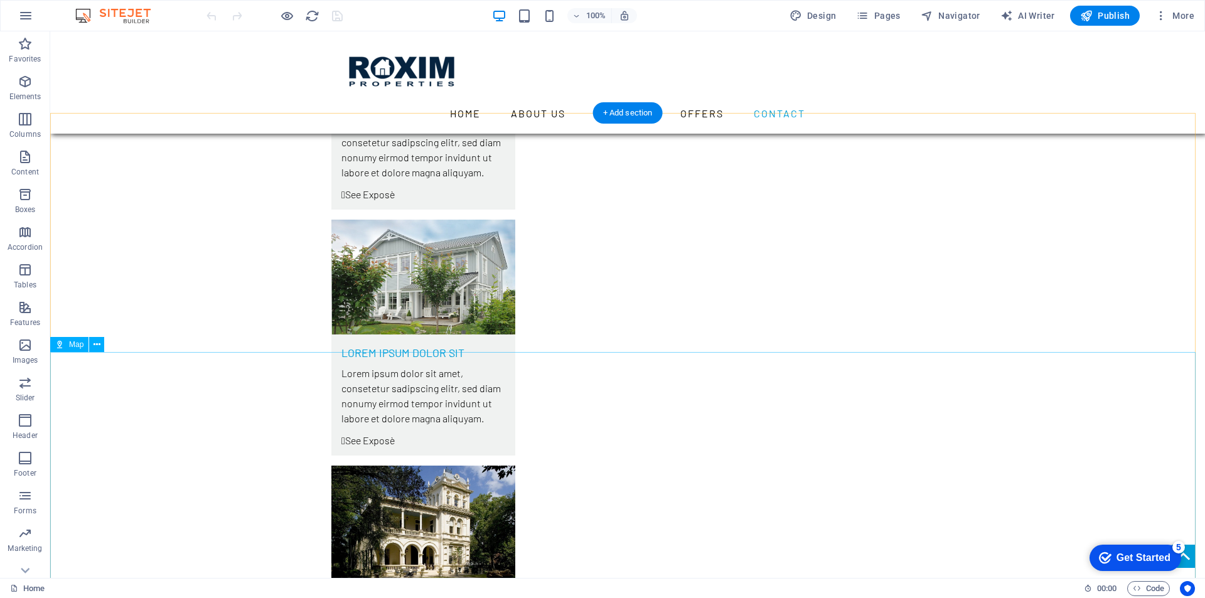
scroll to position [3838, 0]
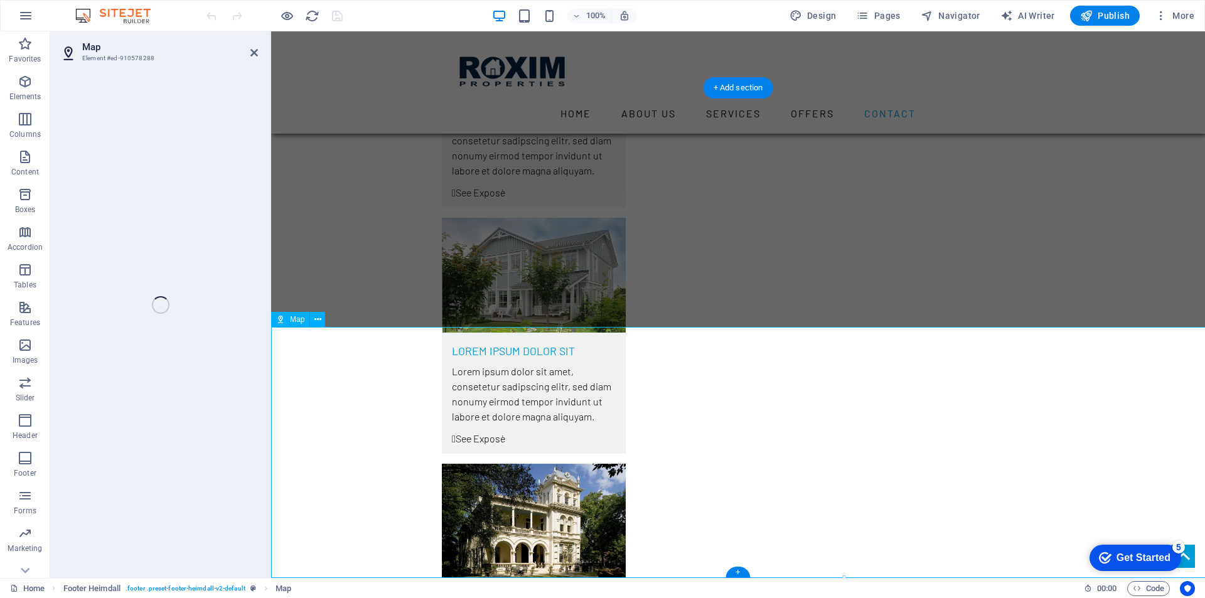
select select "1"
select select "px"
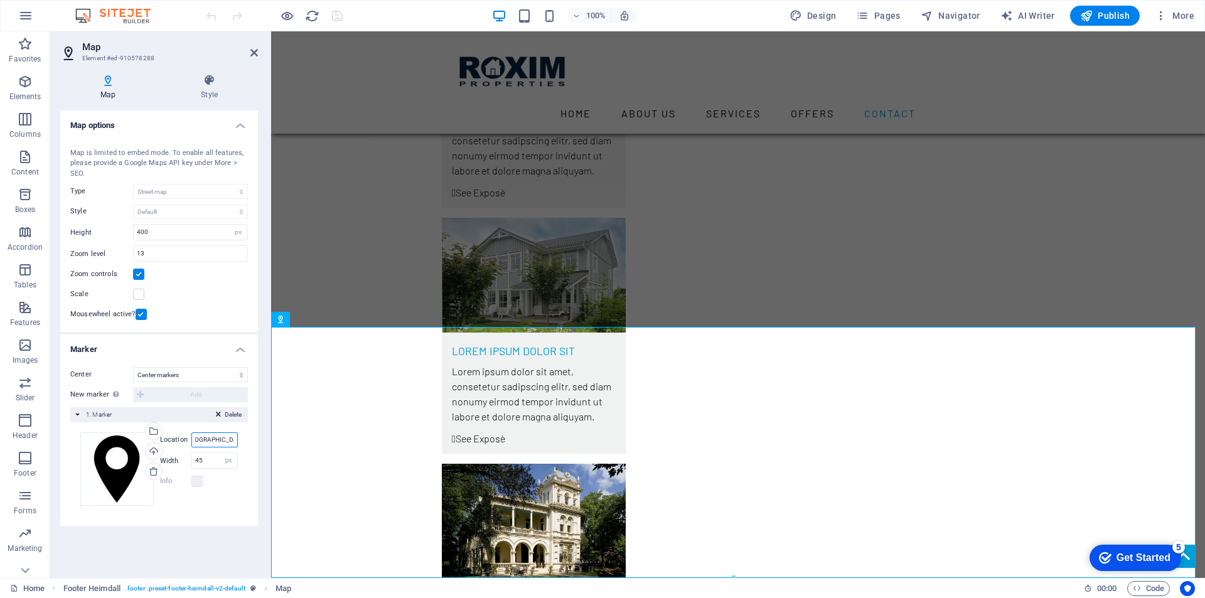
scroll to position [0, 23]
drag, startPoint x: 194, startPoint y: 441, endPoint x: 241, endPoint y: 440, distance: 47.1
click at [241, 440] on div "Drag files here, click to choose files or select files from Files or our free s…" at bounding box center [159, 469] width 178 height 94
paste input "°39′40″S 153°03′05″"
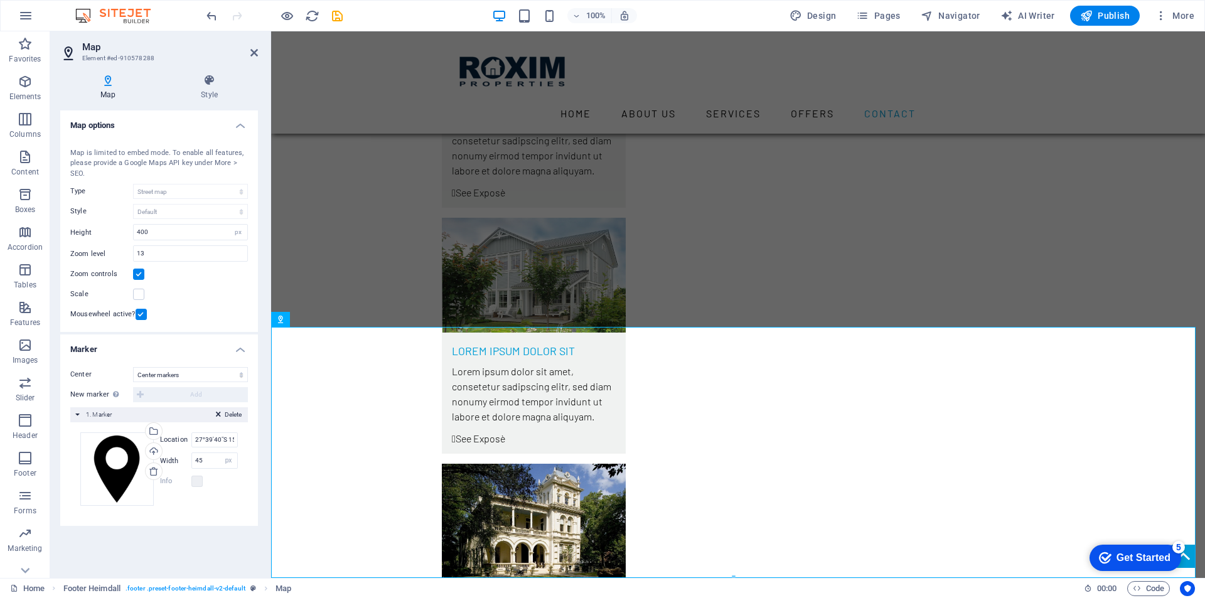
click at [166, 153] on div "Map is limited to embed mode. To enable all features, please provide a Google M…" at bounding box center [159, 163] width 178 height 31
drag, startPoint x: 166, startPoint y: 153, endPoint x: 146, endPoint y: 154, distance: 19.5
click at [146, 154] on div "Map is limited to embed mode. To enable all features, please provide a Google M…" at bounding box center [159, 163] width 178 height 31
drag, startPoint x: 126, startPoint y: 154, endPoint x: 156, endPoint y: 154, distance: 30.1
click at [156, 154] on div "Map is limited to embed mode. To enable all features, please provide a Google M…" at bounding box center [159, 163] width 178 height 31
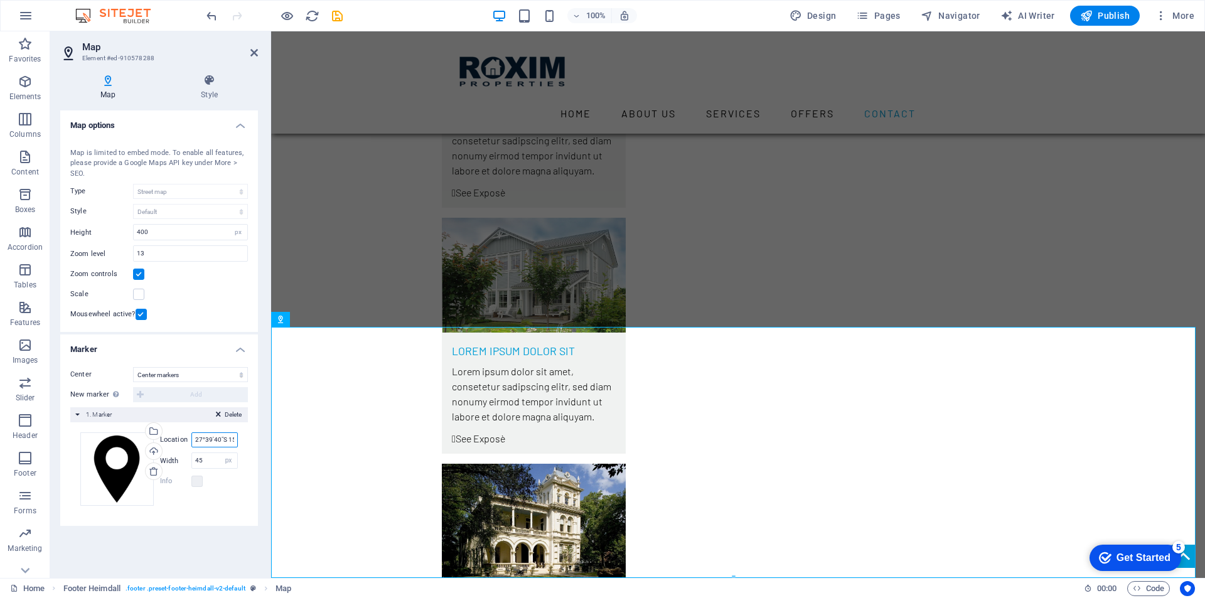
scroll to position [0, 26]
drag, startPoint x: 193, startPoint y: 438, endPoint x: 241, endPoint y: 439, distance: 47.7
click at [241, 439] on div "Drag files here, click to choose files or select files from Files or our free s…" at bounding box center [159, 469] width 178 height 94
paste input ".6611°S 153.0513°"
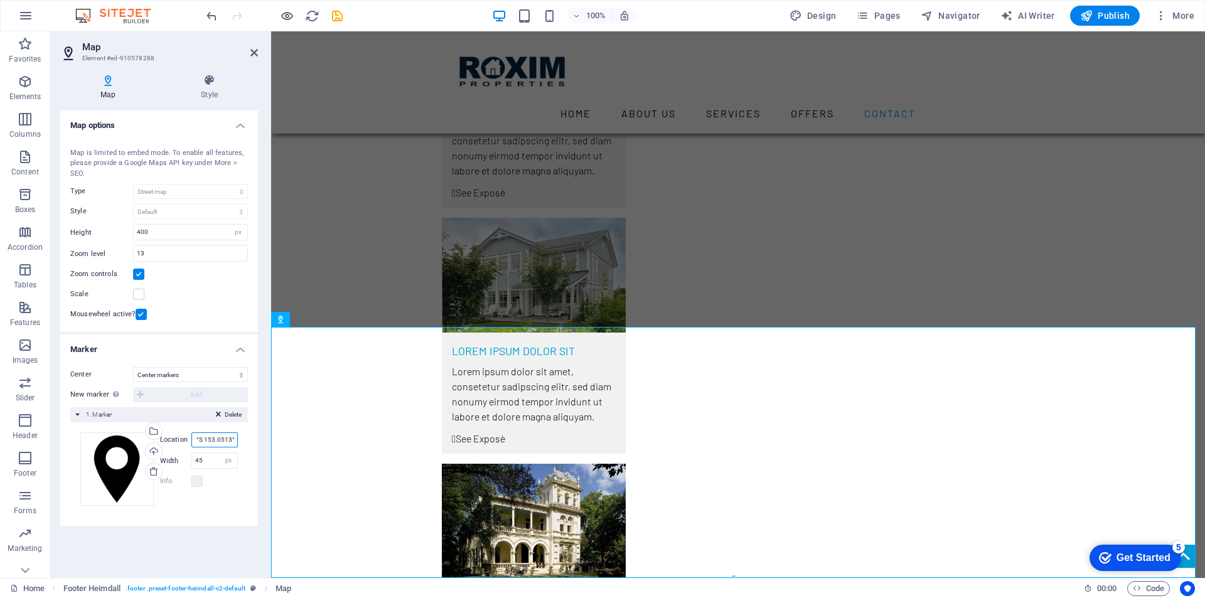
drag, startPoint x: 193, startPoint y: 438, endPoint x: 231, endPoint y: 439, distance: 37.7
click at [251, 438] on div "Center Don't center Center markers Center and zoom markers New marker To enable…" at bounding box center [159, 441] width 198 height 169
paste input "-27.6611; 153.0513"
type input "-27.6611; 153.0513"
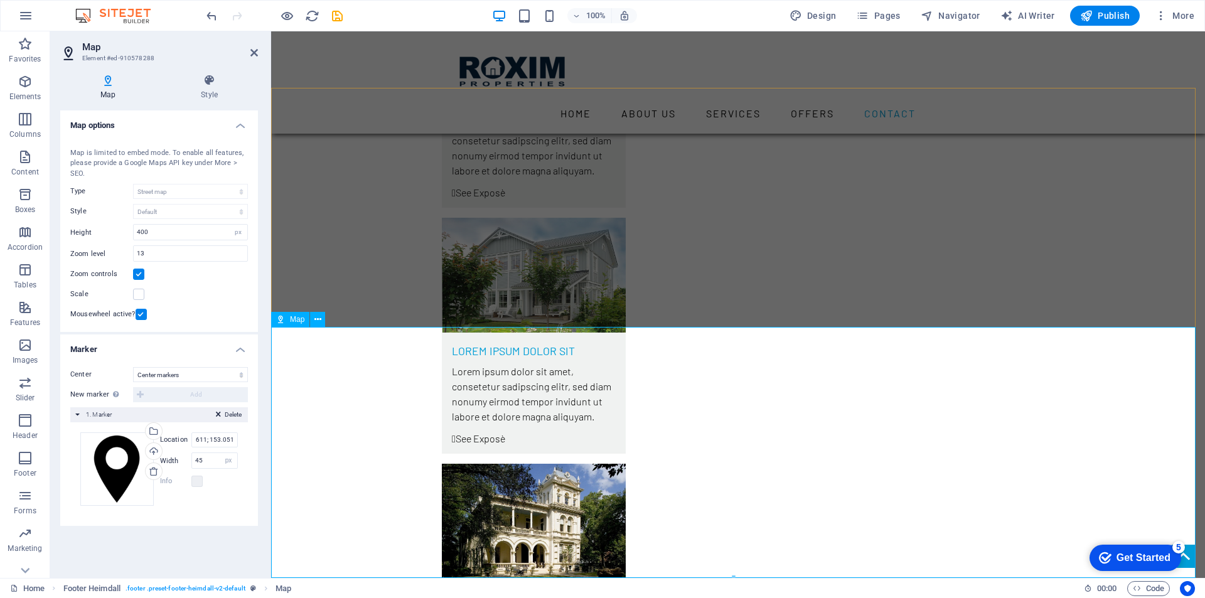
click at [198, 483] on label at bounding box center [196, 481] width 11 height 11
click at [109, 83] on icon at bounding box center [107, 80] width 95 height 13
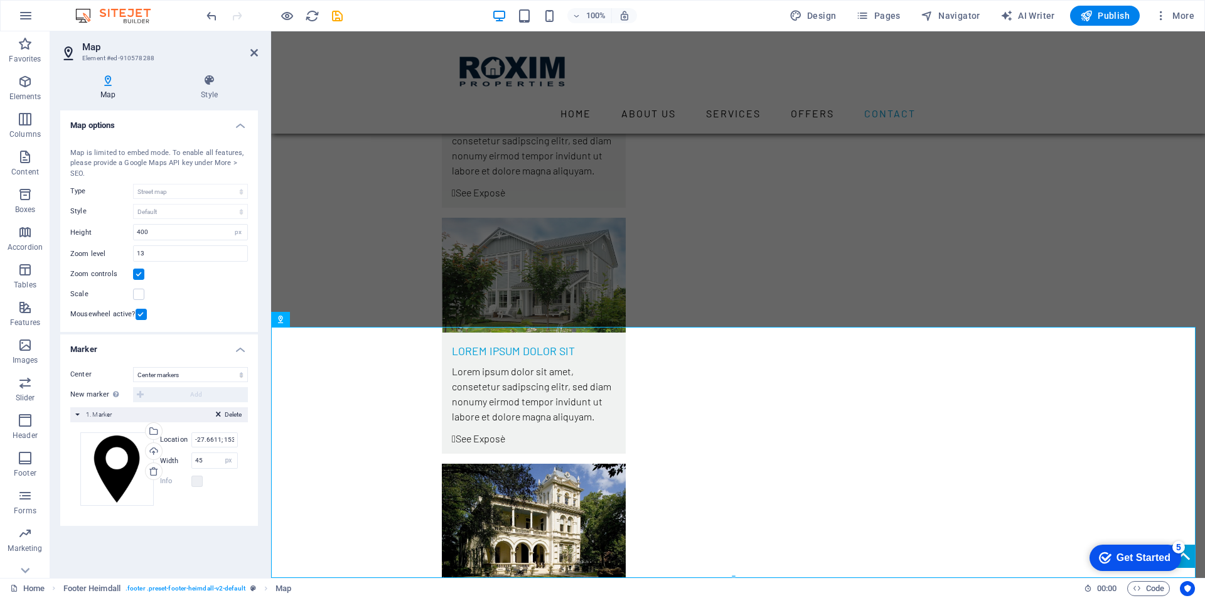
click at [109, 83] on icon at bounding box center [107, 80] width 95 height 13
click at [209, 440] on input "-27.6611; 153.0513" at bounding box center [214, 439] width 46 height 15
drag, startPoint x: 194, startPoint y: 439, endPoint x: 250, endPoint y: 437, distance: 55.9
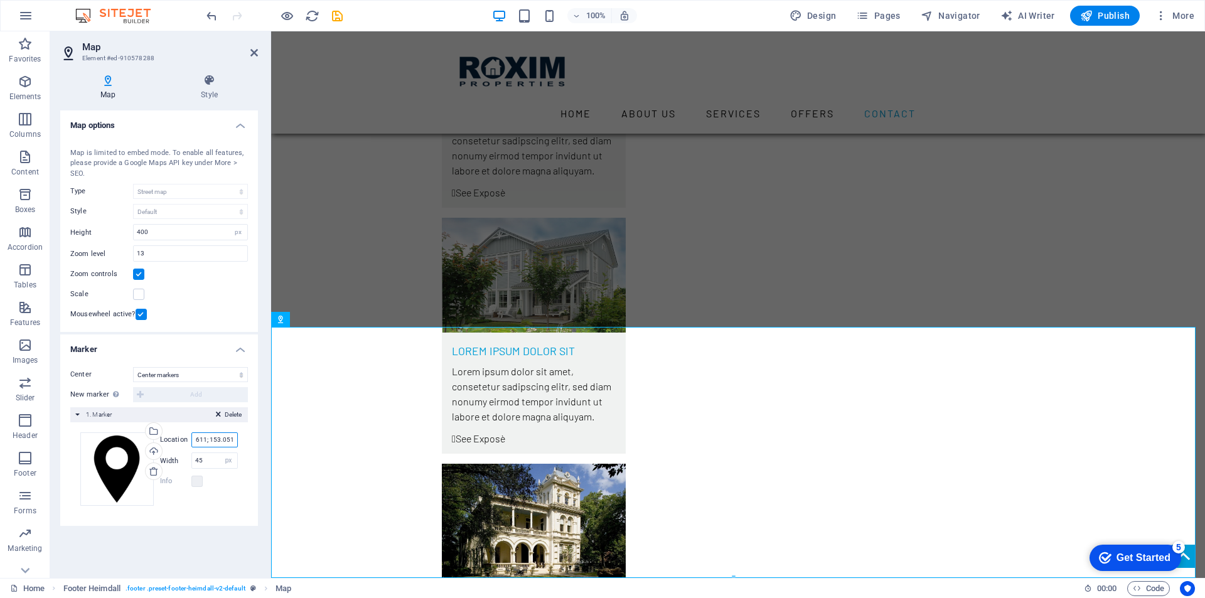
click at [250, 437] on div "Center Don't center Center markers Center and zoom markers New marker To enable…" at bounding box center [159, 441] width 198 height 169
paste input "27°40′08″S 153°01′39″E﻿"
click at [217, 439] on input "-27°40′08″S 153°01′39″E﻿" at bounding box center [214, 439] width 46 height 15
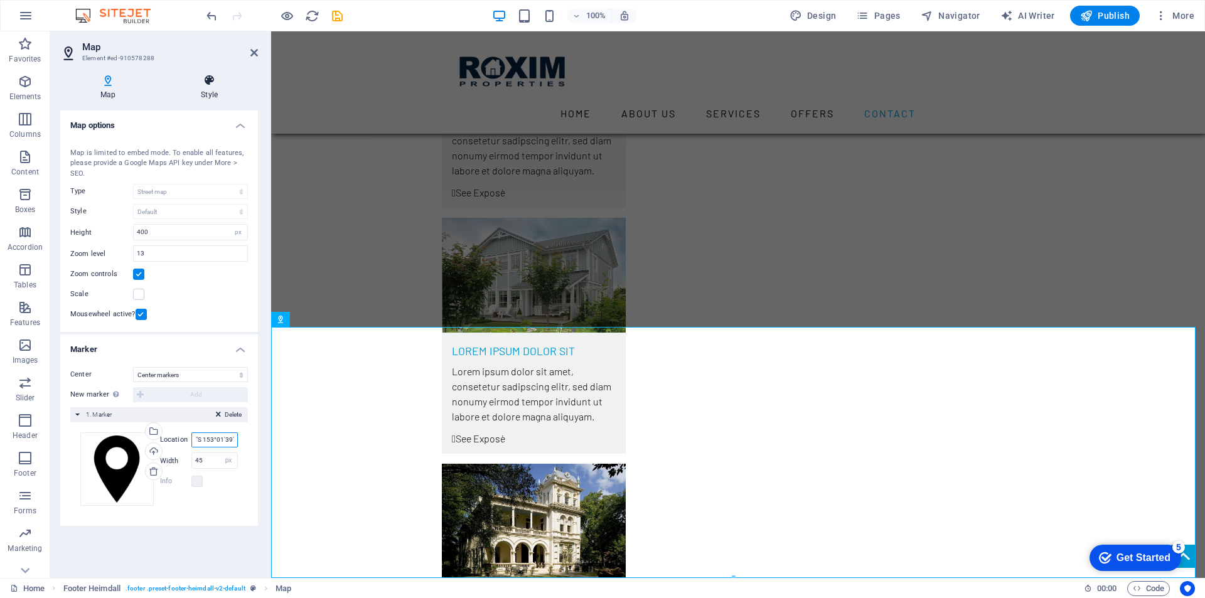
type input "-27°40′08″S 153°01′39″E﻿"
click at [211, 85] on icon at bounding box center [209, 80] width 97 height 13
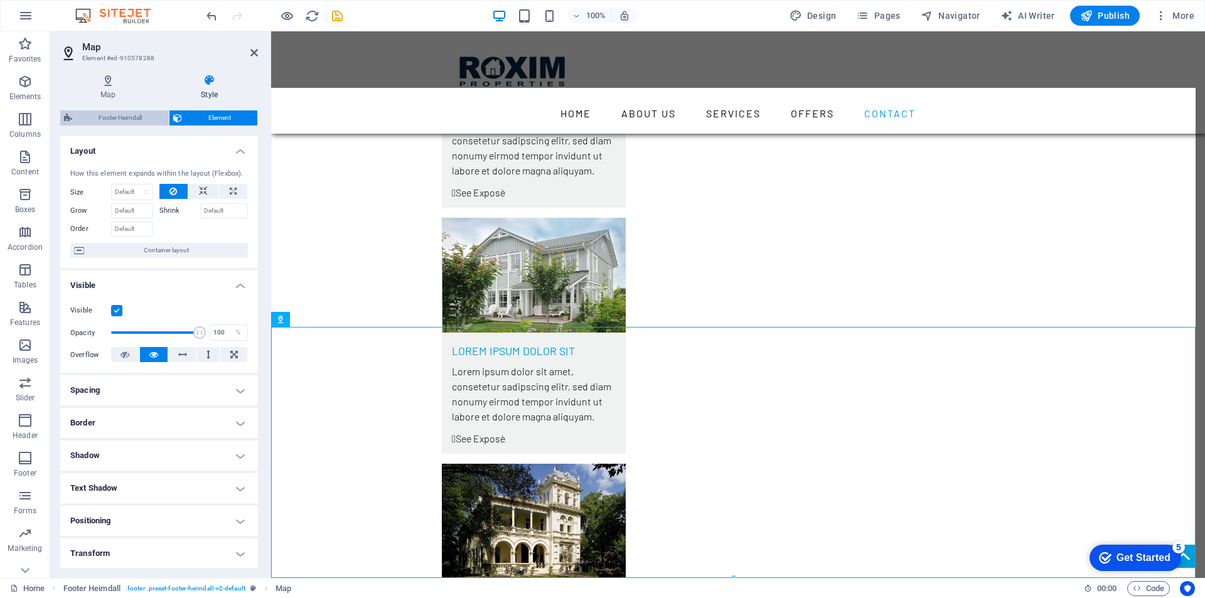
click at [111, 116] on span "Footer Heimdall" at bounding box center [120, 117] width 89 height 15
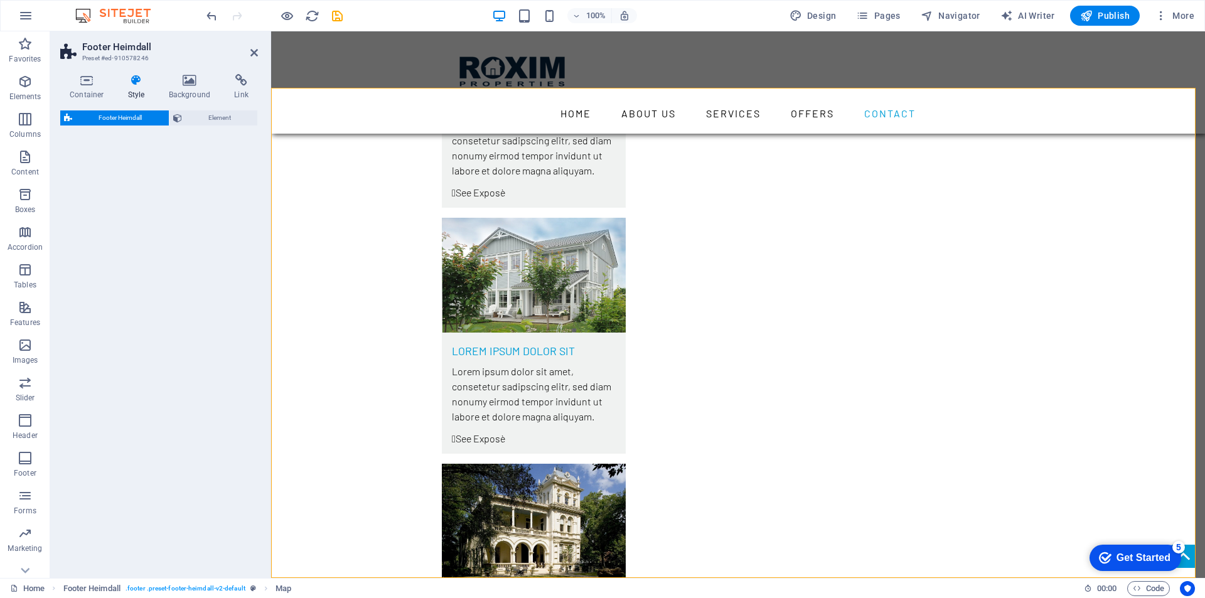
select select "rem"
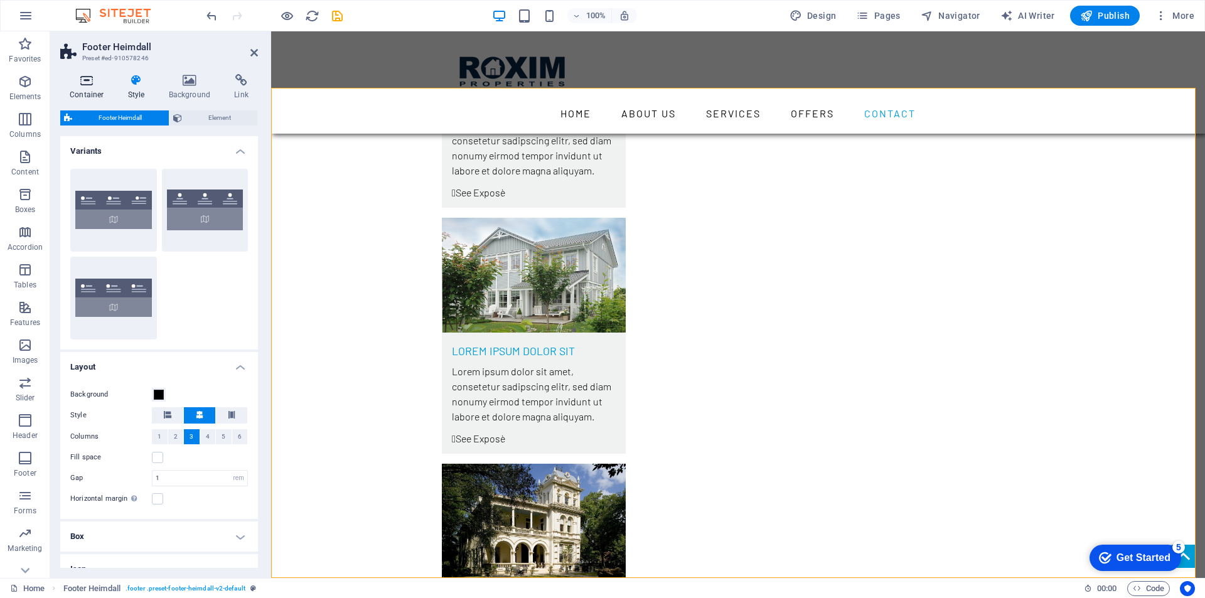
click at [86, 79] on icon at bounding box center [86, 80] width 53 height 13
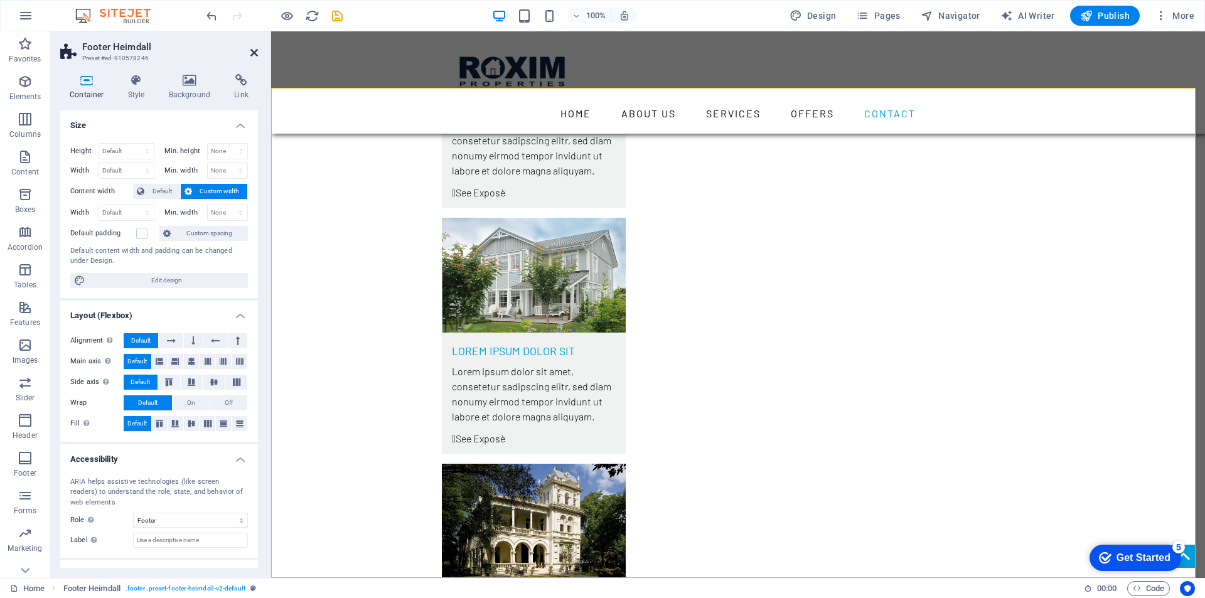
drag, startPoint x: 252, startPoint y: 52, endPoint x: 179, endPoint y: 36, distance: 74.5
click at [252, 52] on icon at bounding box center [254, 53] width 8 height 10
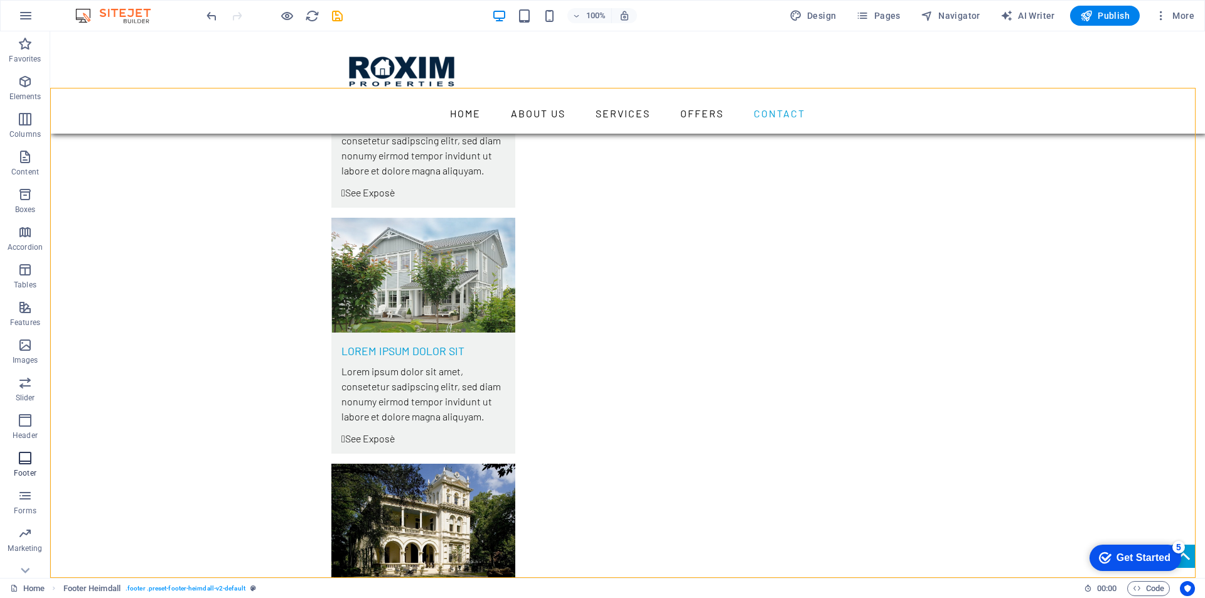
click at [26, 454] on icon "button" at bounding box center [25, 458] width 15 height 15
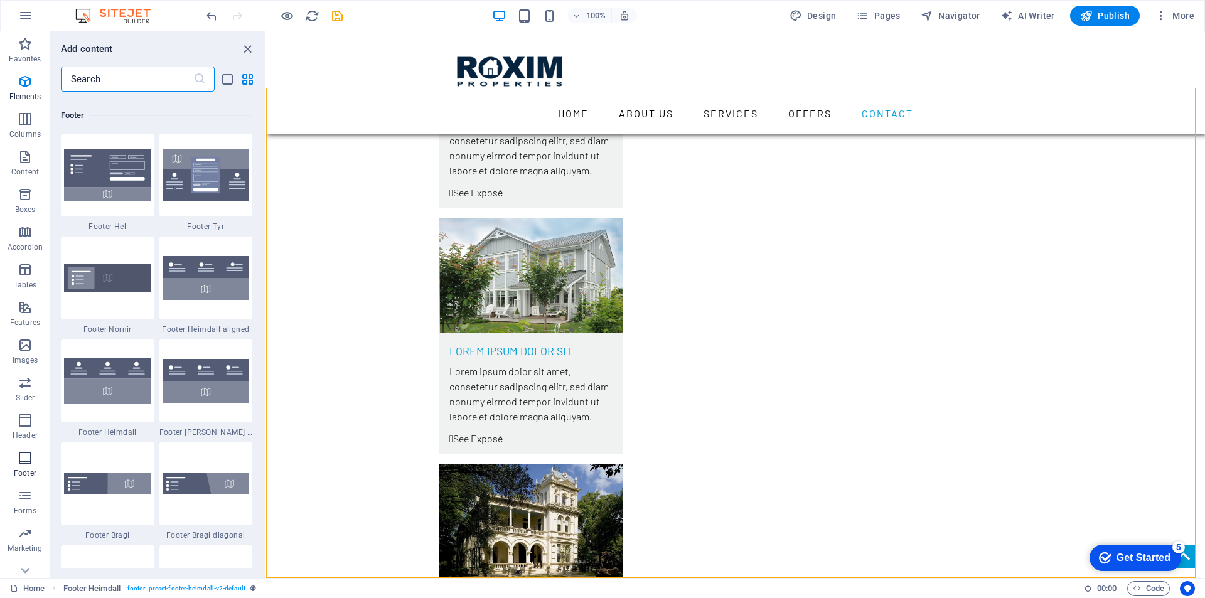
scroll to position [8310, 0]
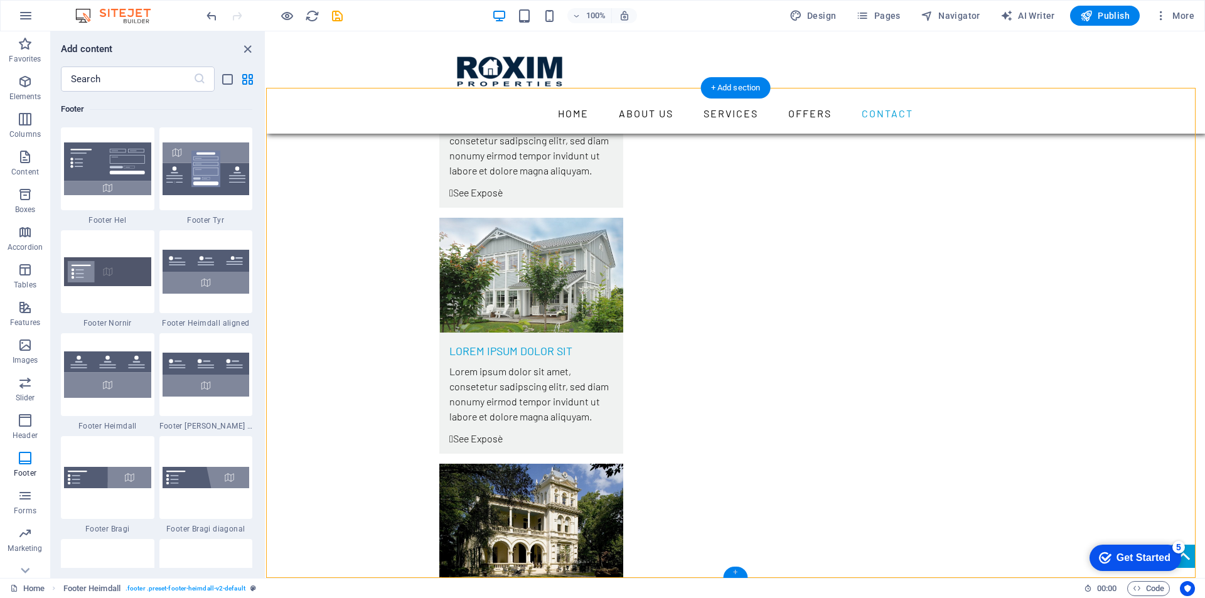
click at [736, 570] on div "+" at bounding box center [735, 572] width 24 height 11
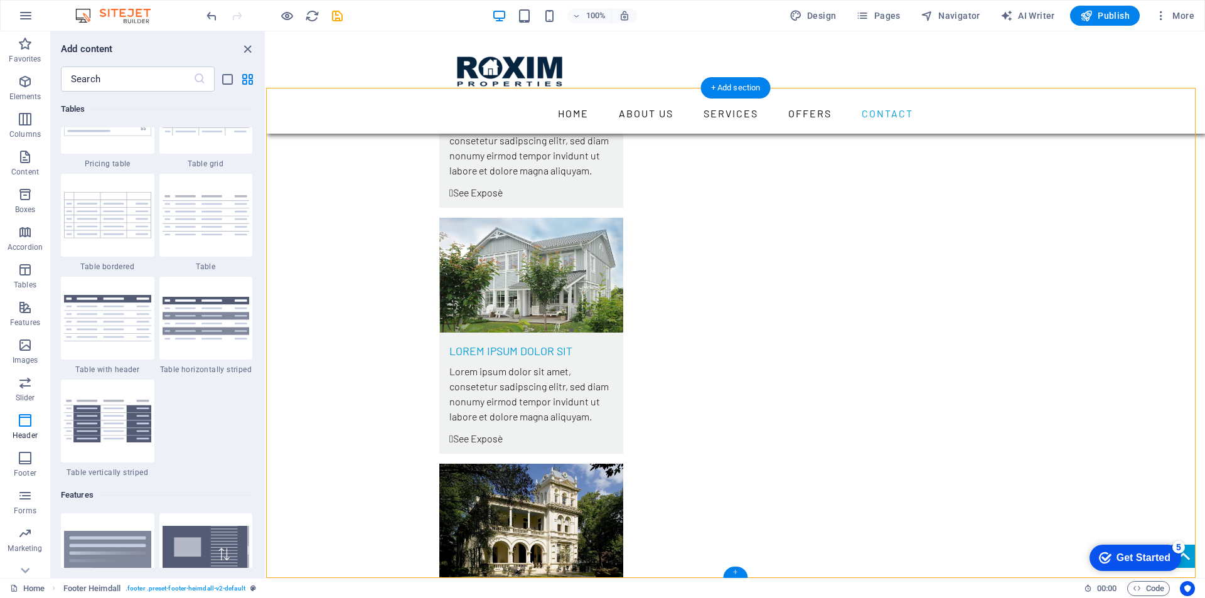
scroll to position [2196, 0]
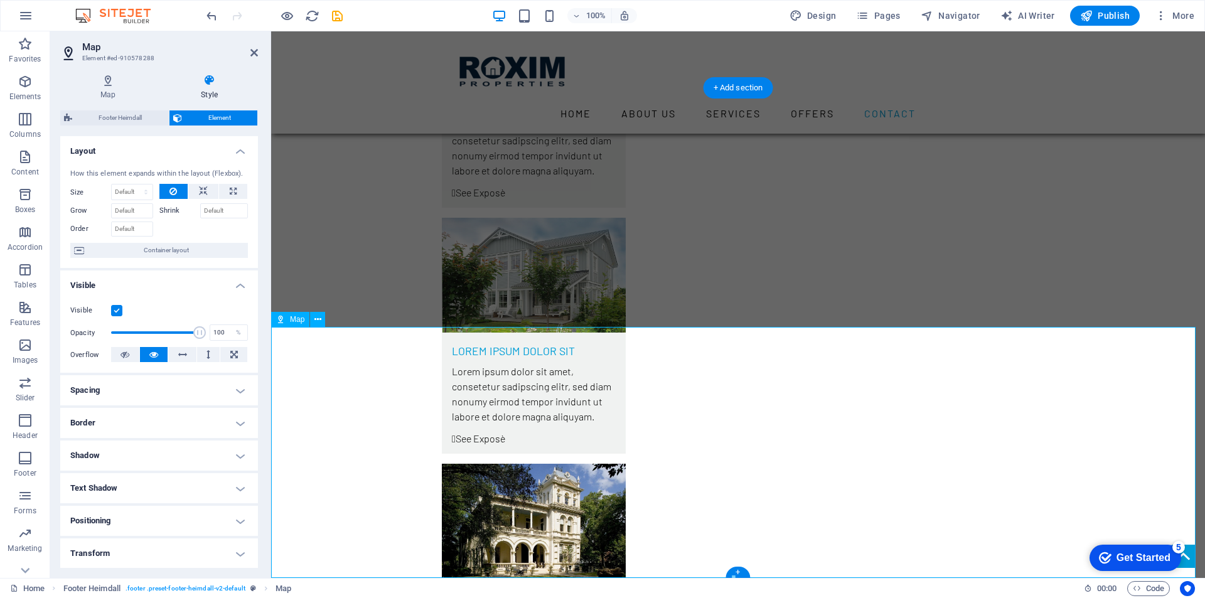
click at [107, 85] on icon at bounding box center [107, 80] width 95 height 13
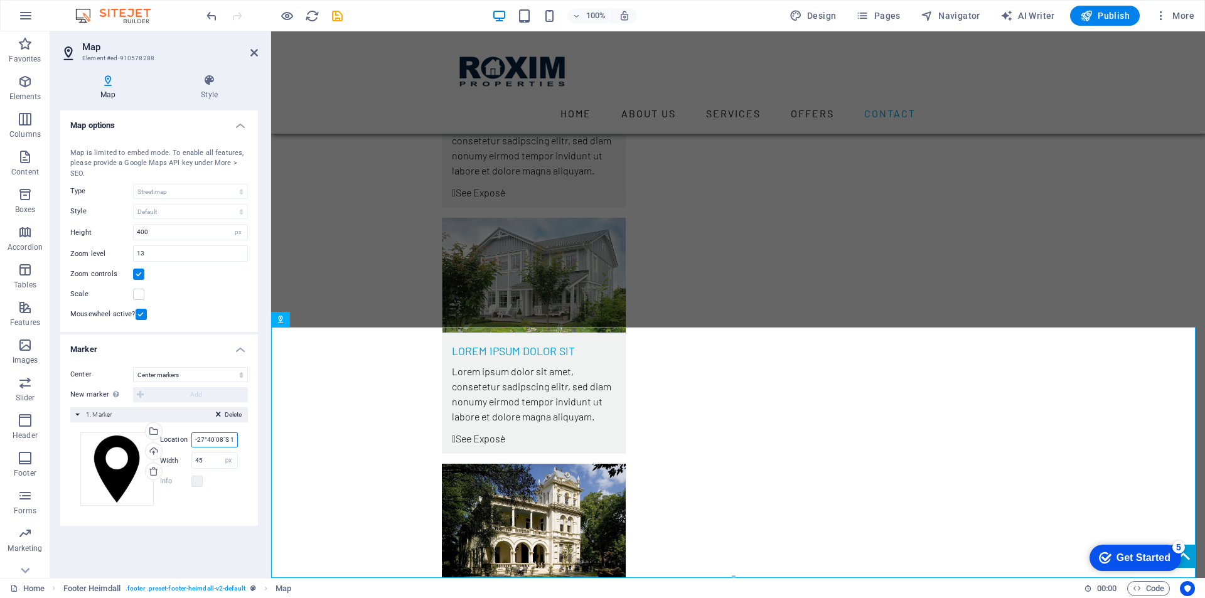
click at [227, 438] on input "-27°40′08″S 153°01′39″E﻿" at bounding box center [214, 439] width 46 height 15
drag, startPoint x: 227, startPoint y: 440, endPoint x: 252, endPoint y: 435, distance: 26.2
click at [252, 435] on div "Center Don't center Center markers Center and zoom markers New marker To enable…" at bounding box center [159, 441] width 198 height 169
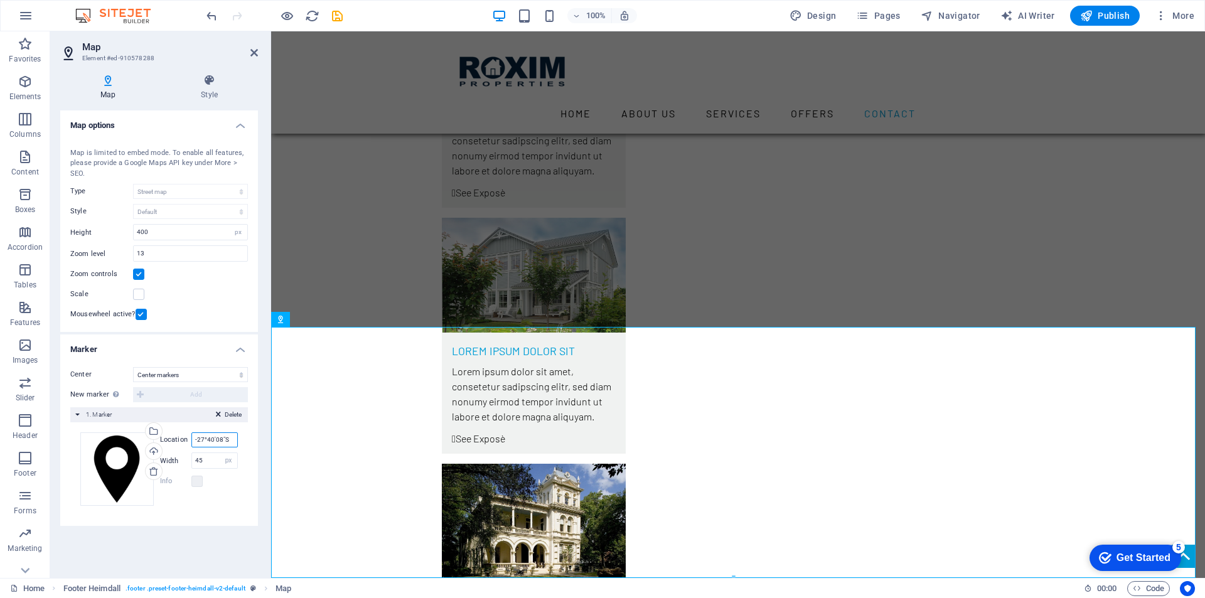
drag, startPoint x: 230, startPoint y: 439, endPoint x: 189, endPoint y: 438, distance: 40.8
click at [189, 438] on div "Location -27°40′08″S" at bounding box center [199, 439] width 78 height 15
type input "-27°40′08″S"
paste input "27.47° S"
paste input "153.02° E"
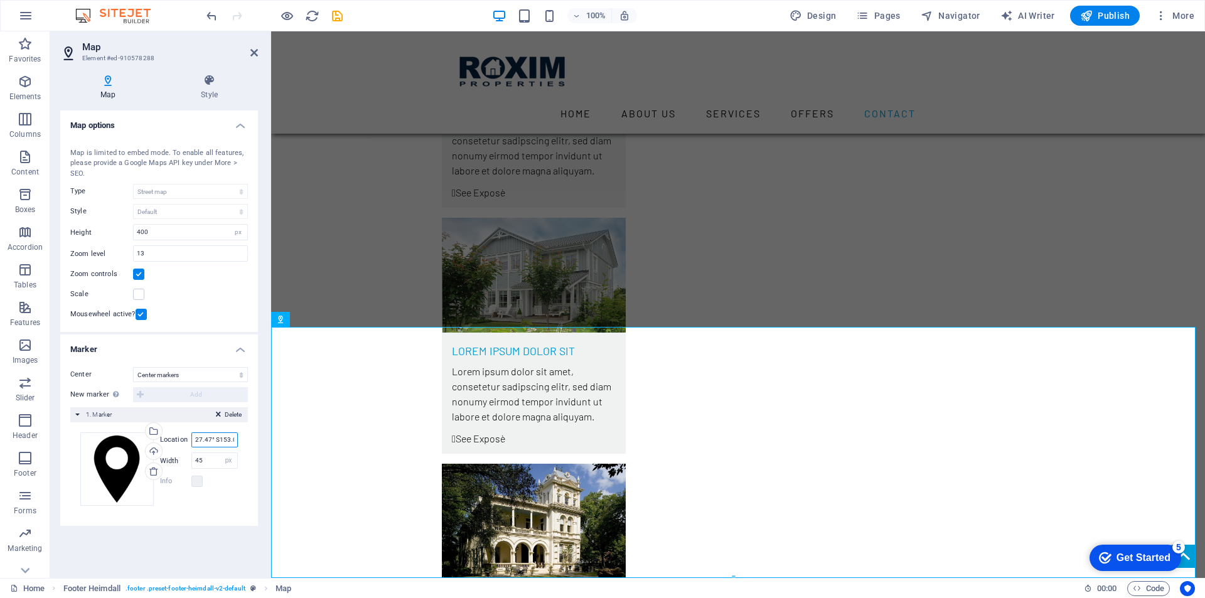
scroll to position [0, 11]
type input "27.47° S153.02° E"
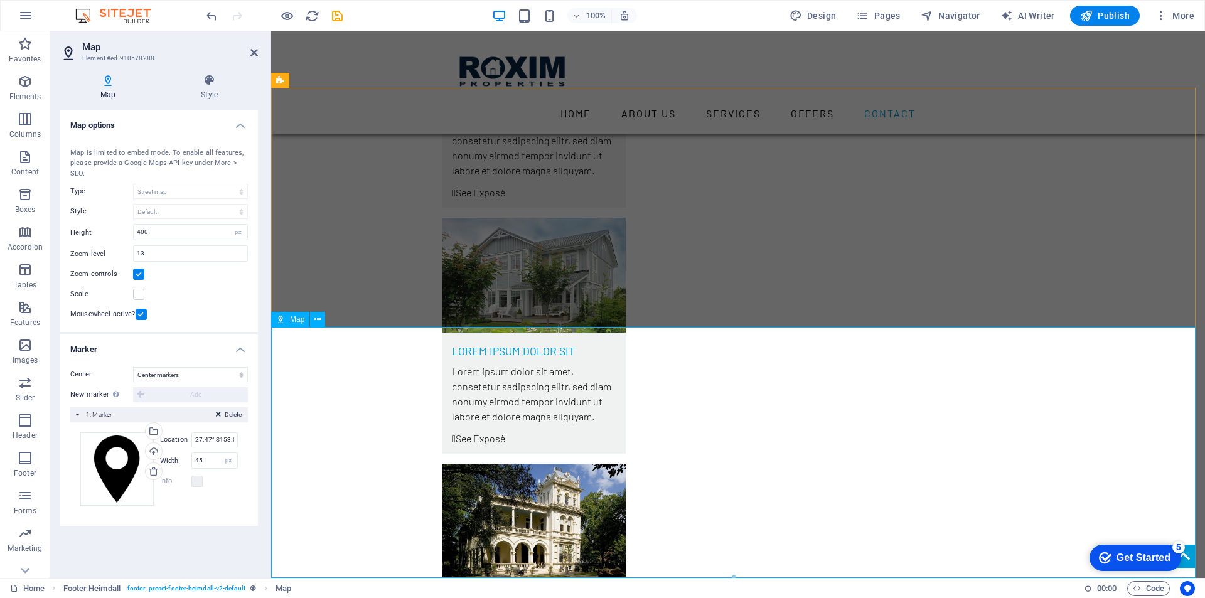
click at [24, 567] on icon at bounding box center [25, 571] width 18 height 18
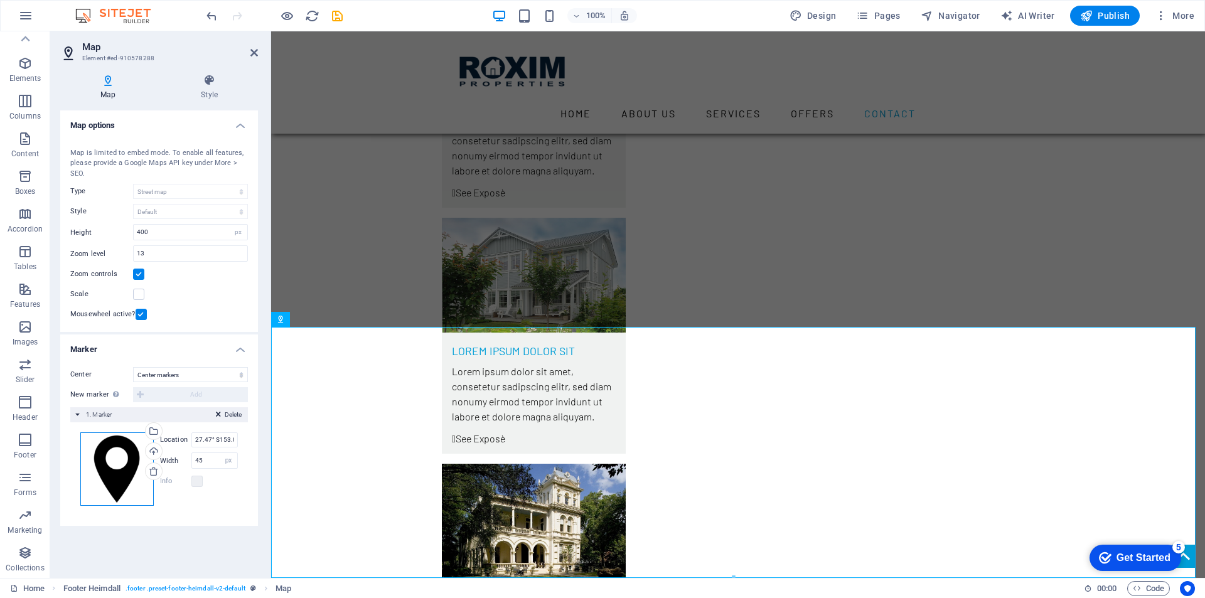
click at [110, 467] on div "Drag files here, click to choose files or select files from Files or our free s…" at bounding box center [116, 468] width 73 height 73
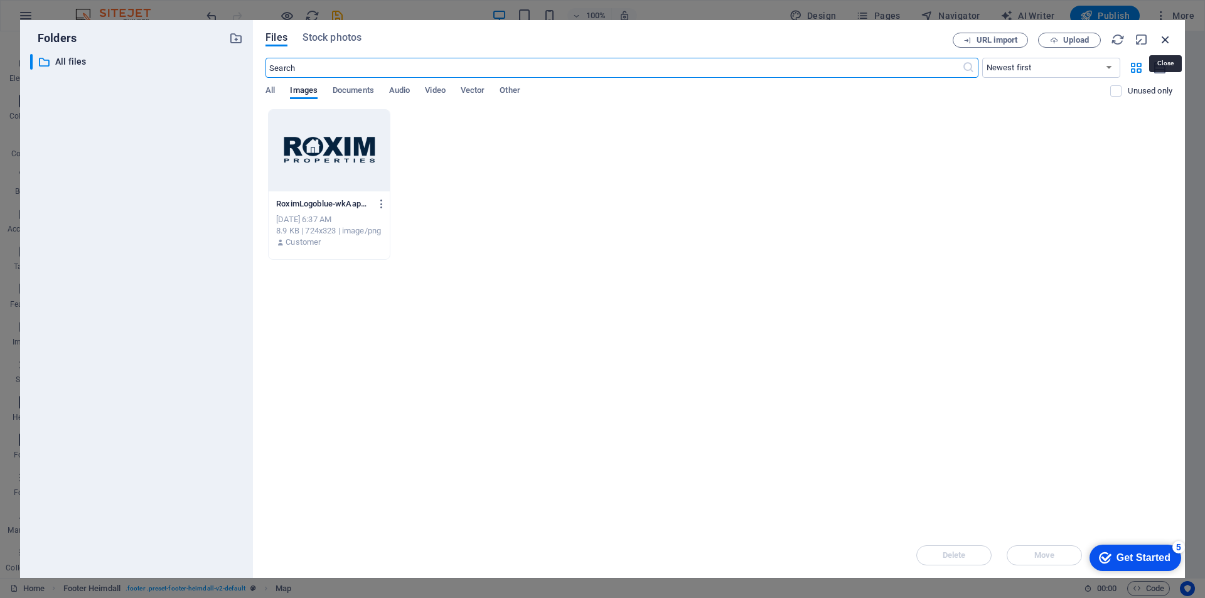
click at [1166, 40] on icon "button" at bounding box center [1166, 40] width 14 height 14
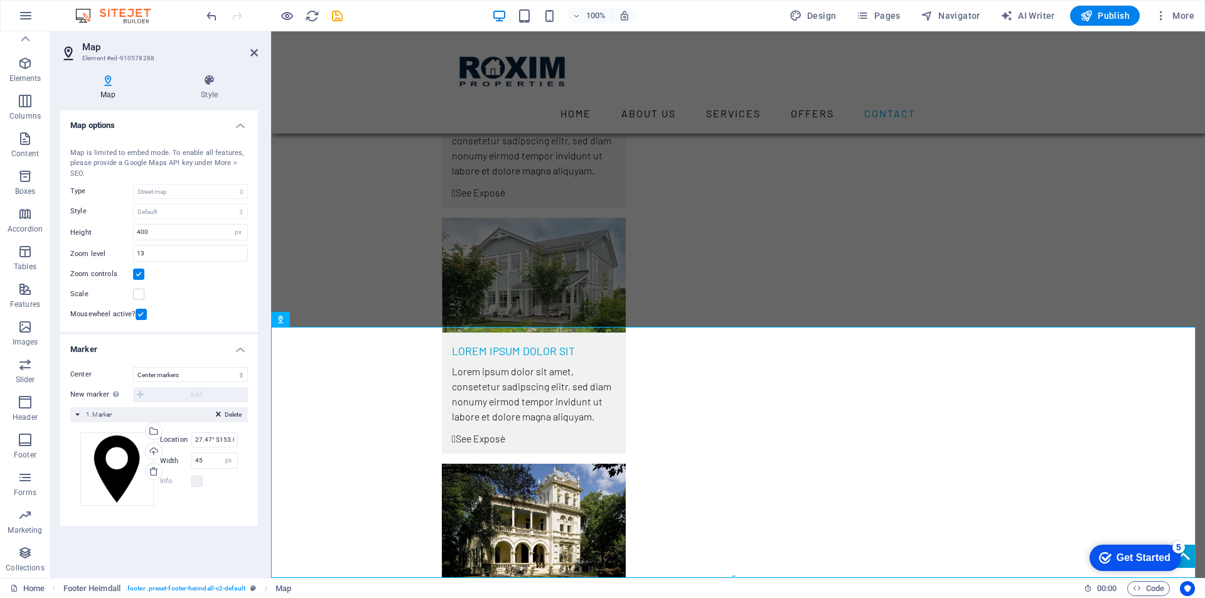
click at [126, 59] on h3 "Element #ed-910578288" at bounding box center [157, 58] width 151 height 11
click at [110, 85] on icon at bounding box center [107, 80] width 95 height 13
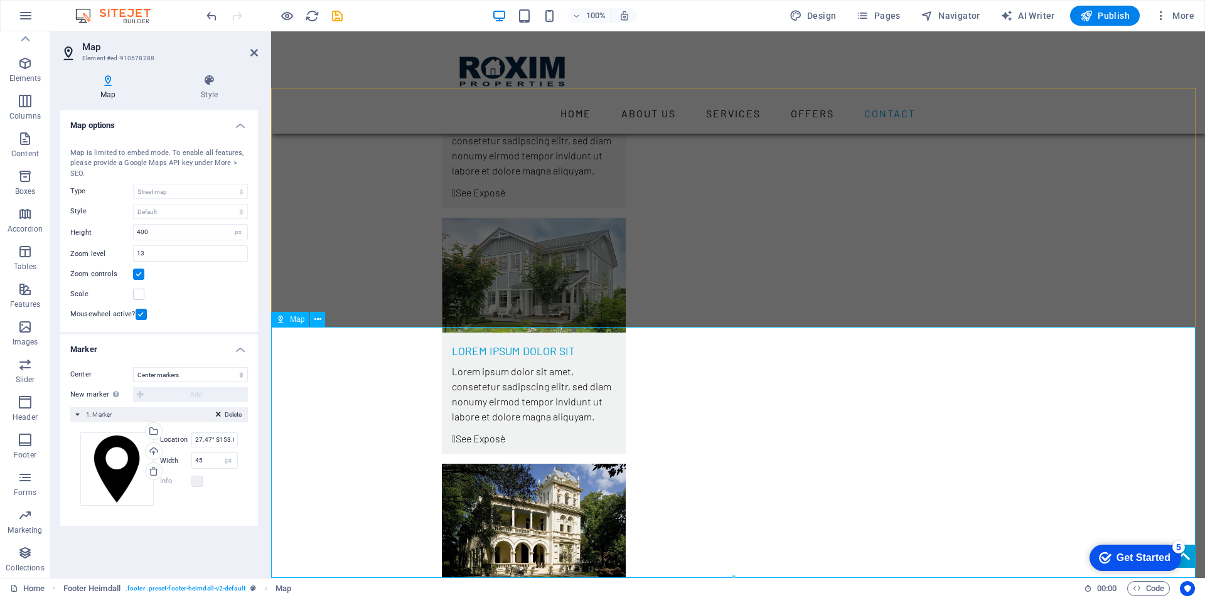
click at [152, 450] on div "Upload" at bounding box center [152, 452] width 19 height 19
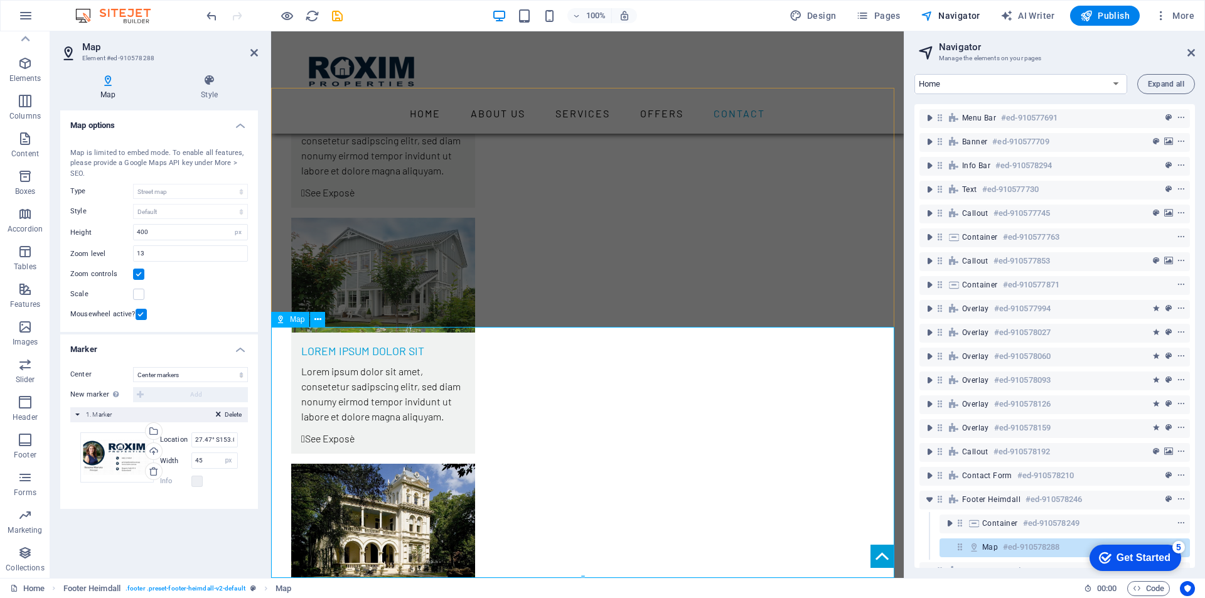
click at [1016, 548] on h6 "#ed-910578288" at bounding box center [1031, 547] width 56 height 15
click at [1103, 16] on span "Publish" at bounding box center [1105, 15] width 50 height 13
